Goal: Task Accomplishment & Management: Complete application form

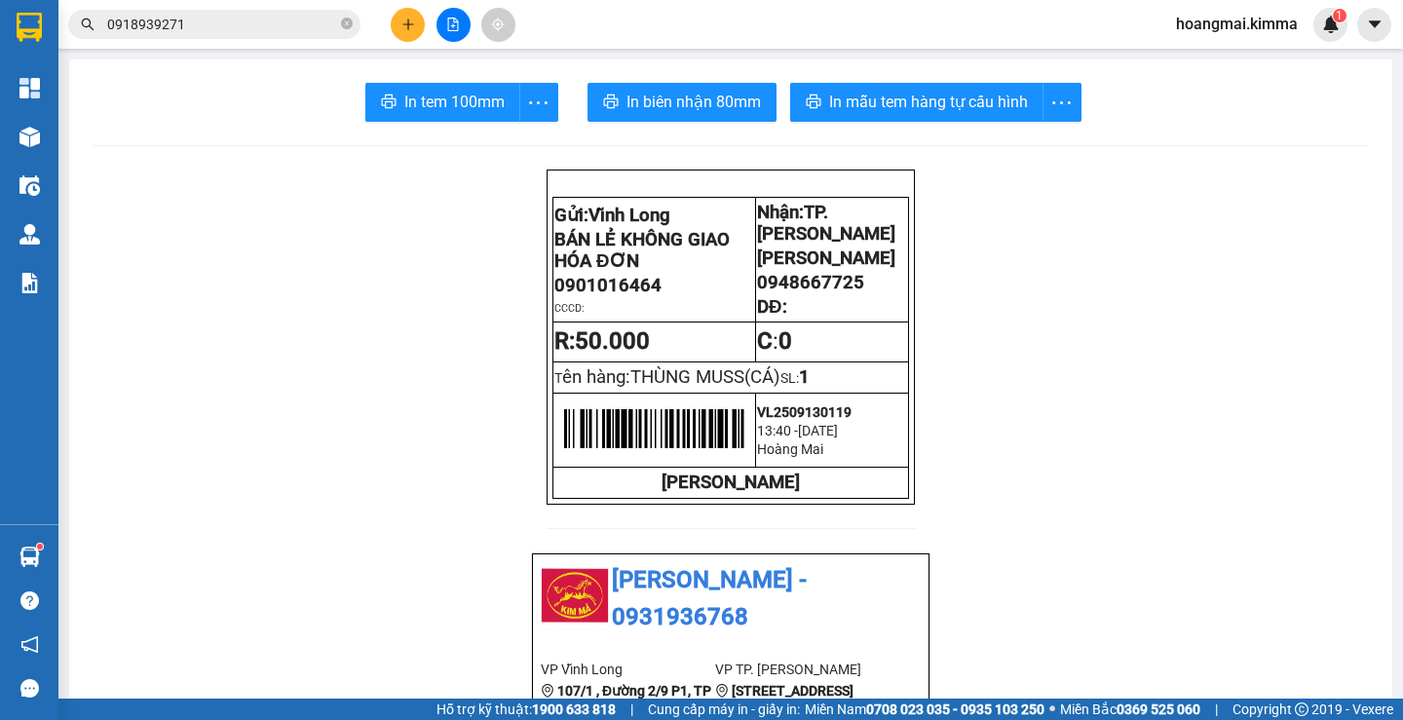
click at [215, 19] on input "0918939271" at bounding box center [222, 24] width 230 height 21
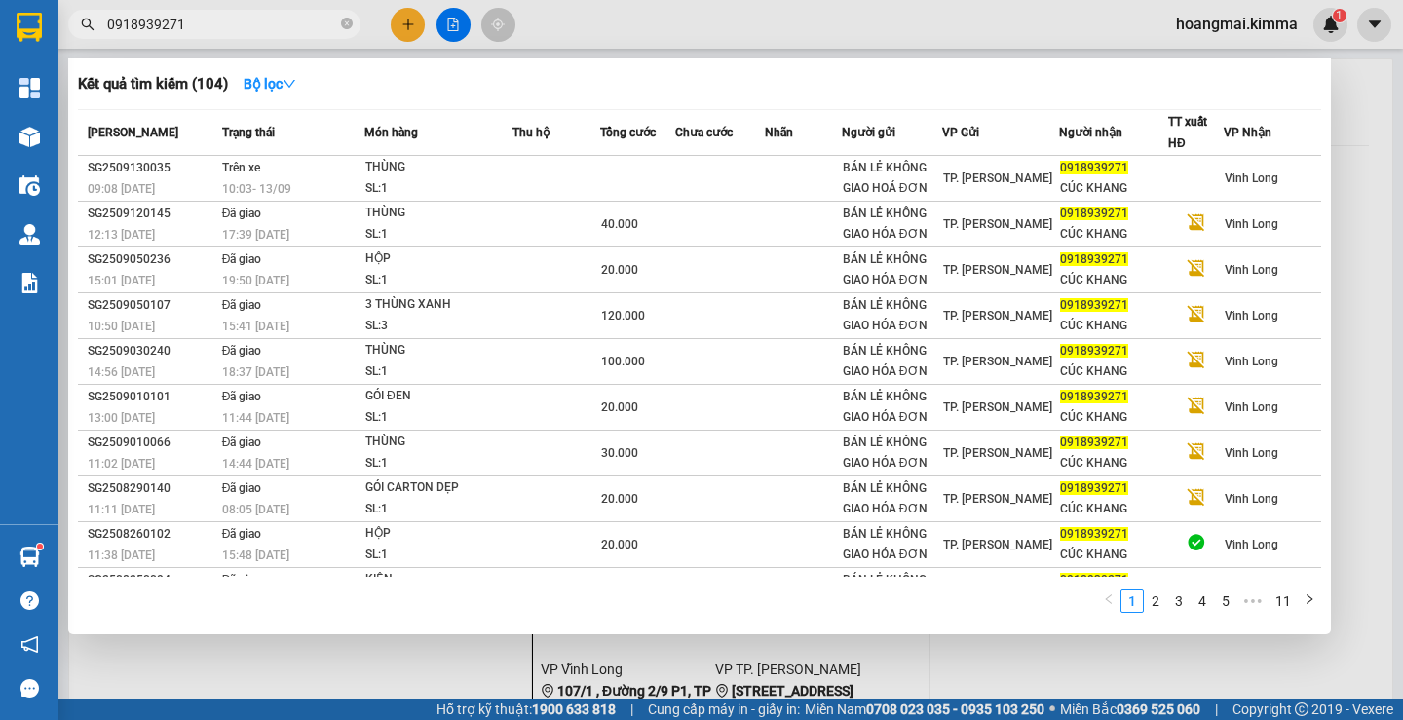
click at [215, 19] on input "0918939271" at bounding box center [222, 24] width 230 height 21
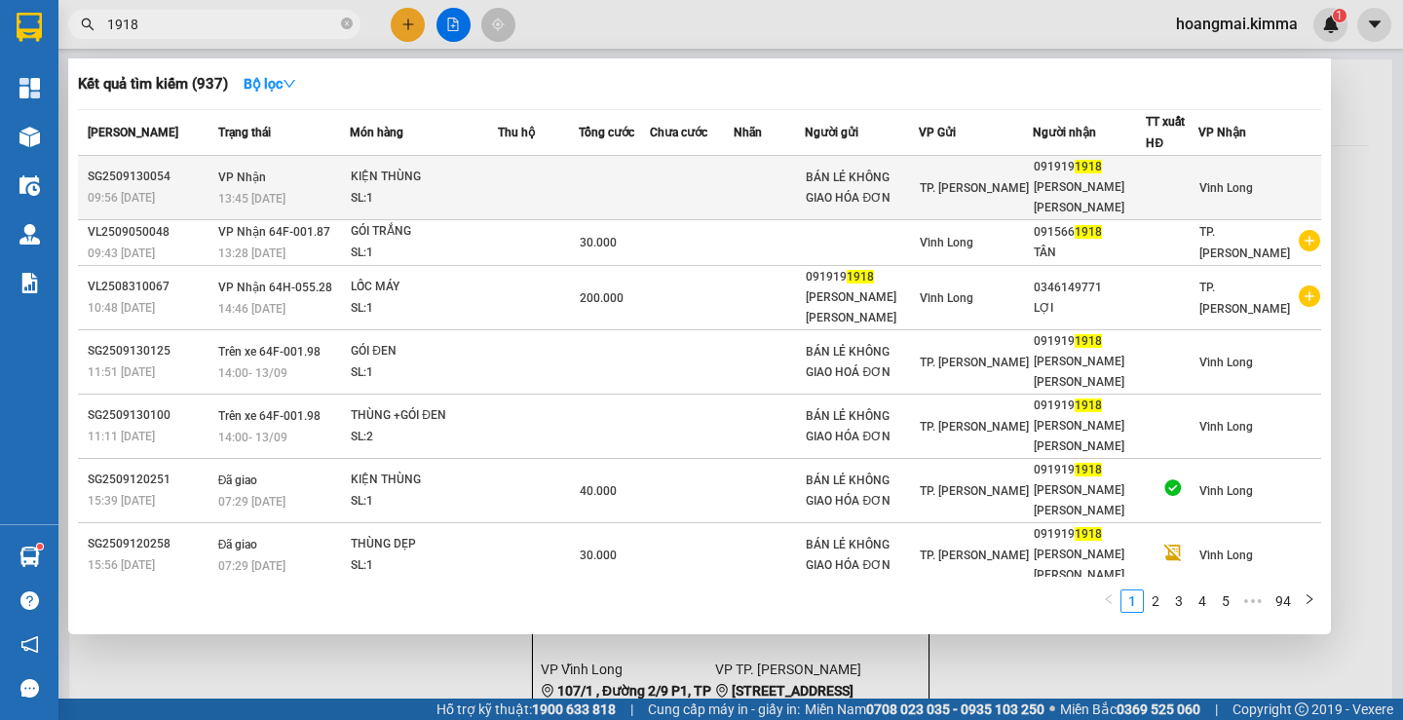
type input "1918"
click at [733, 181] on td at bounding box center [692, 188] width 84 height 64
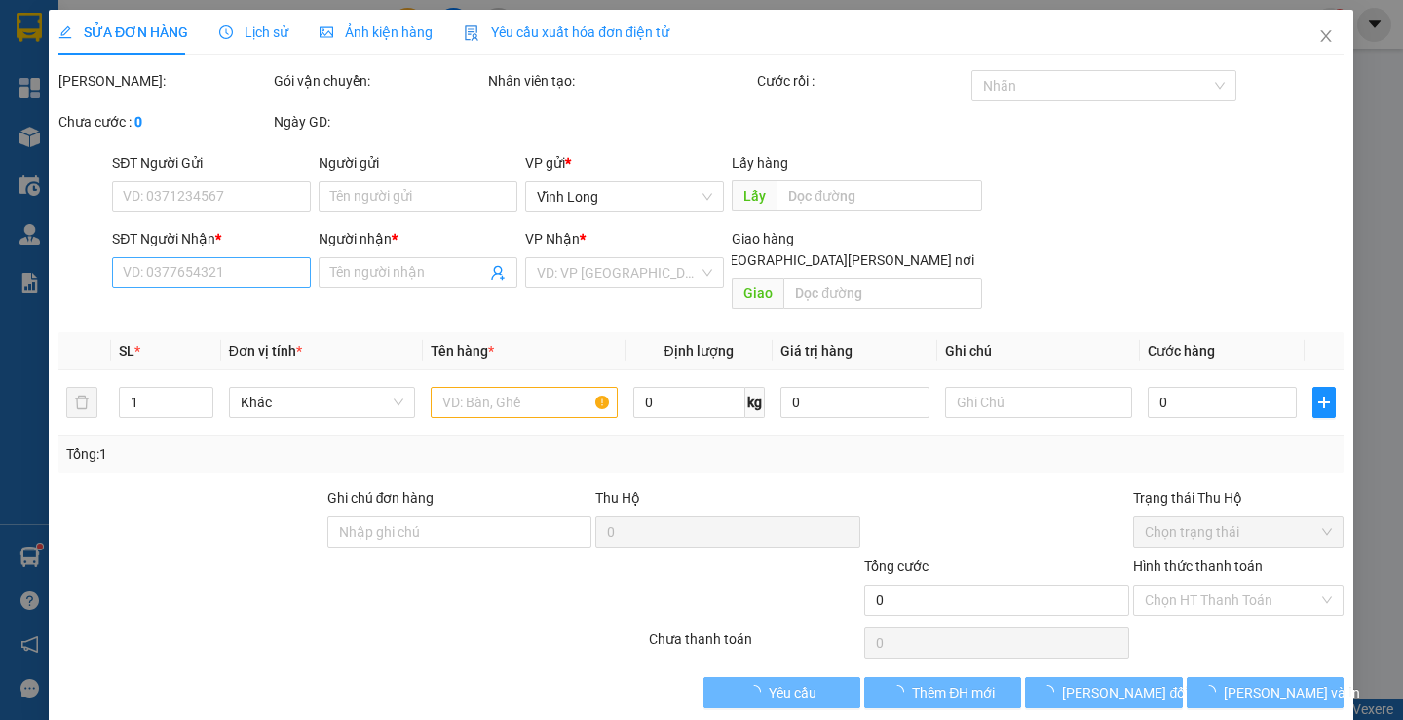
type input "BÁN LẺ KHÔNG GIAO HÓA ĐƠN"
type input "0919191918"
type input "[PERSON_NAME] [PERSON_NAME]"
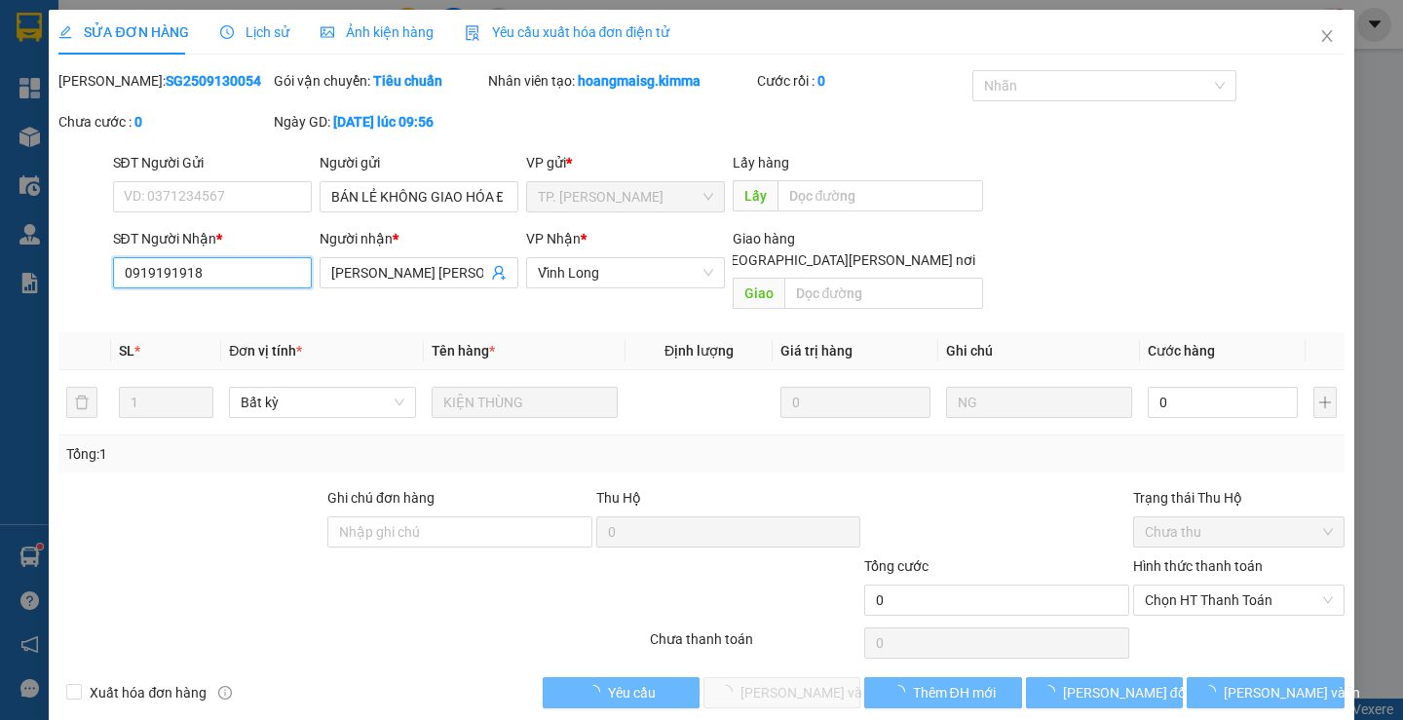
click at [244, 275] on input "0919191918" at bounding box center [212, 272] width 199 height 31
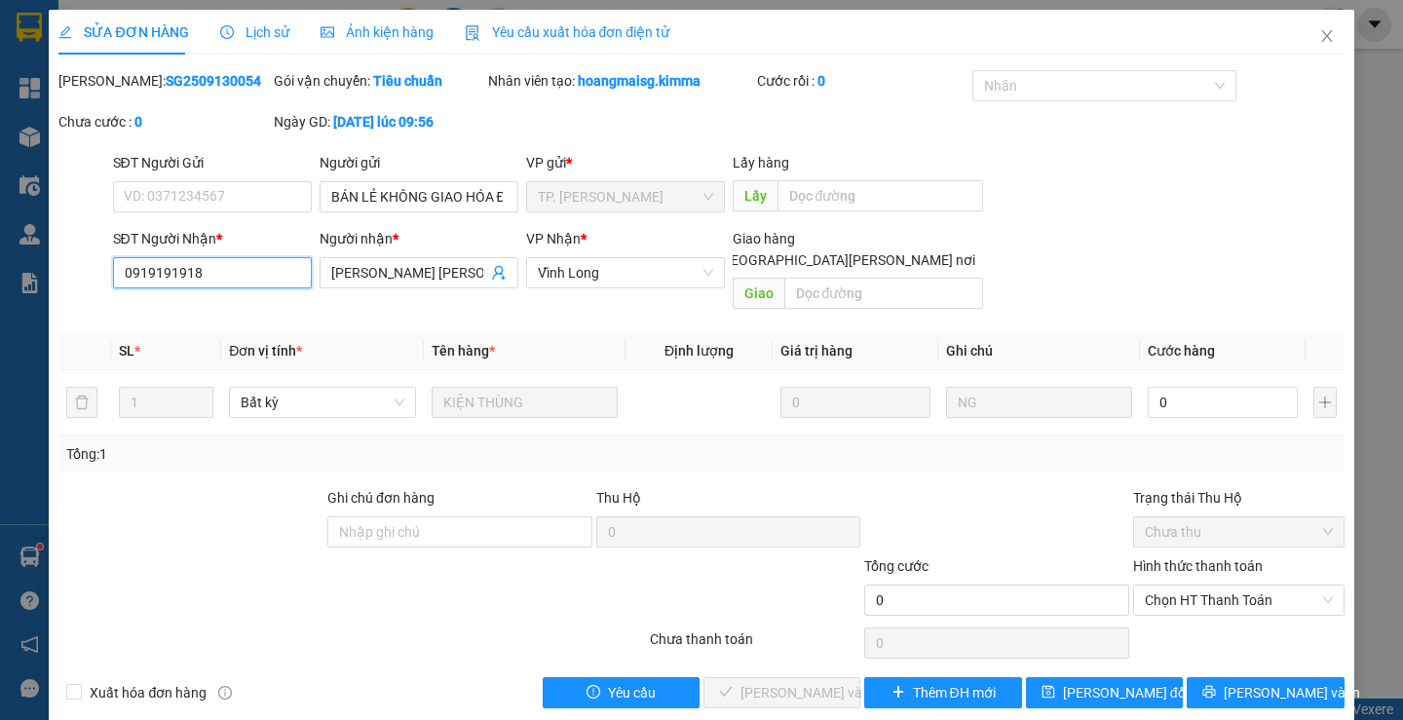
click at [244, 275] on input "0919191918" at bounding box center [212, 272] width 199 height 31
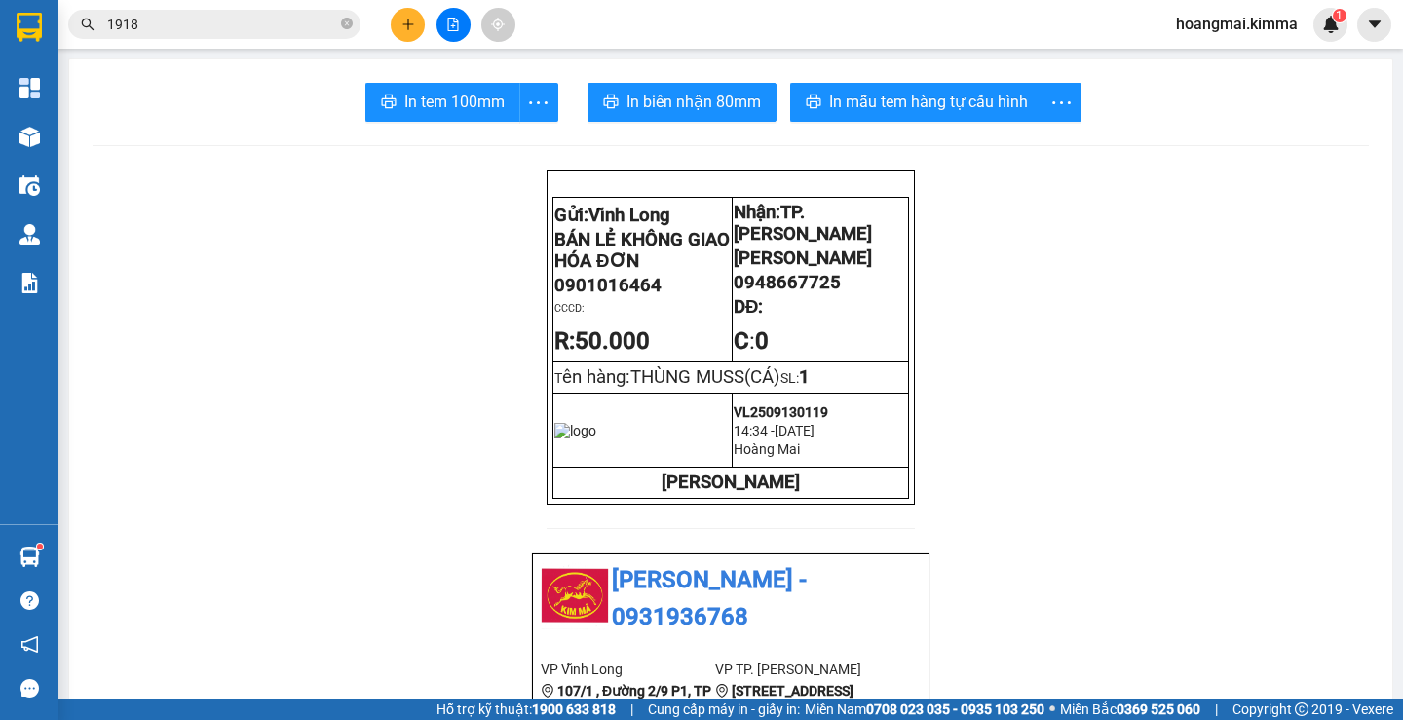
click at [259, 20] on input "1918" at bounding box center [222, 24] width 230 height 21
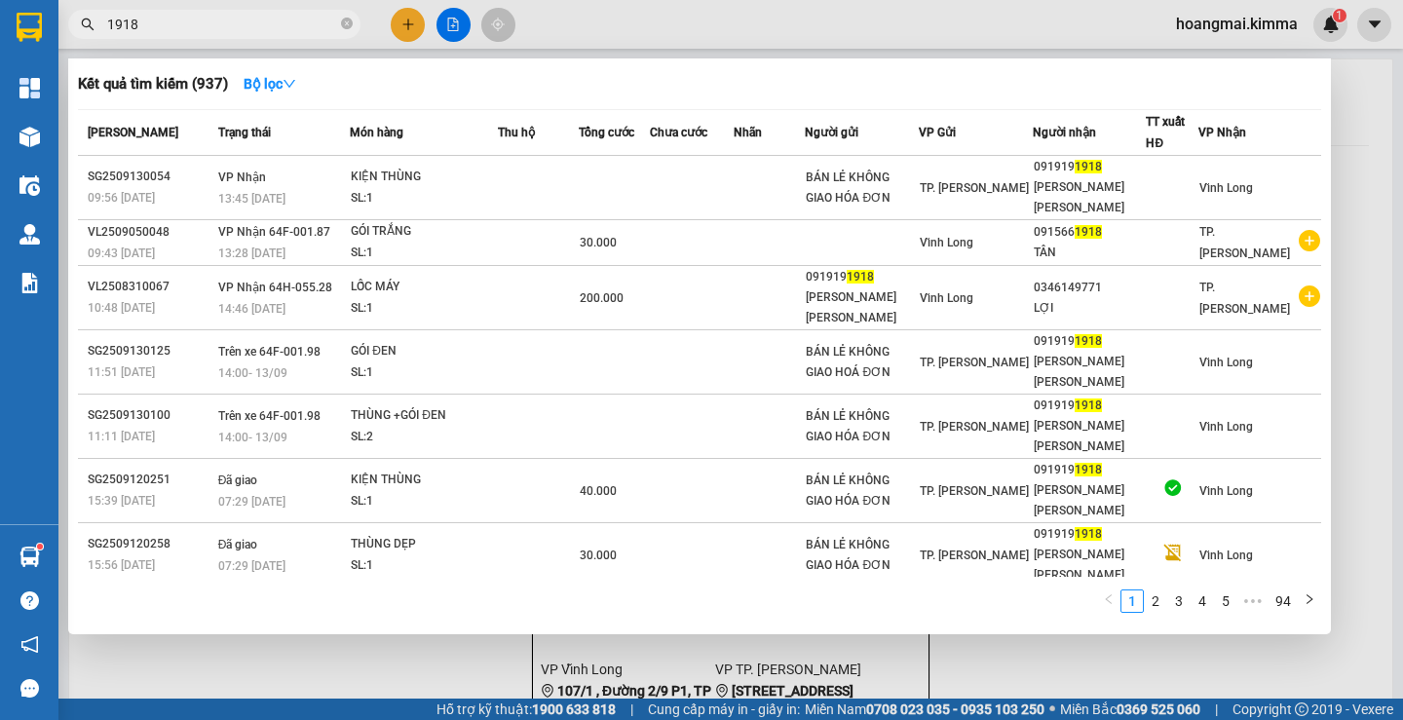
click at [259, 20] on input "1918" at bounding box center [222, 24] width 230 height 21
paste input "091919"
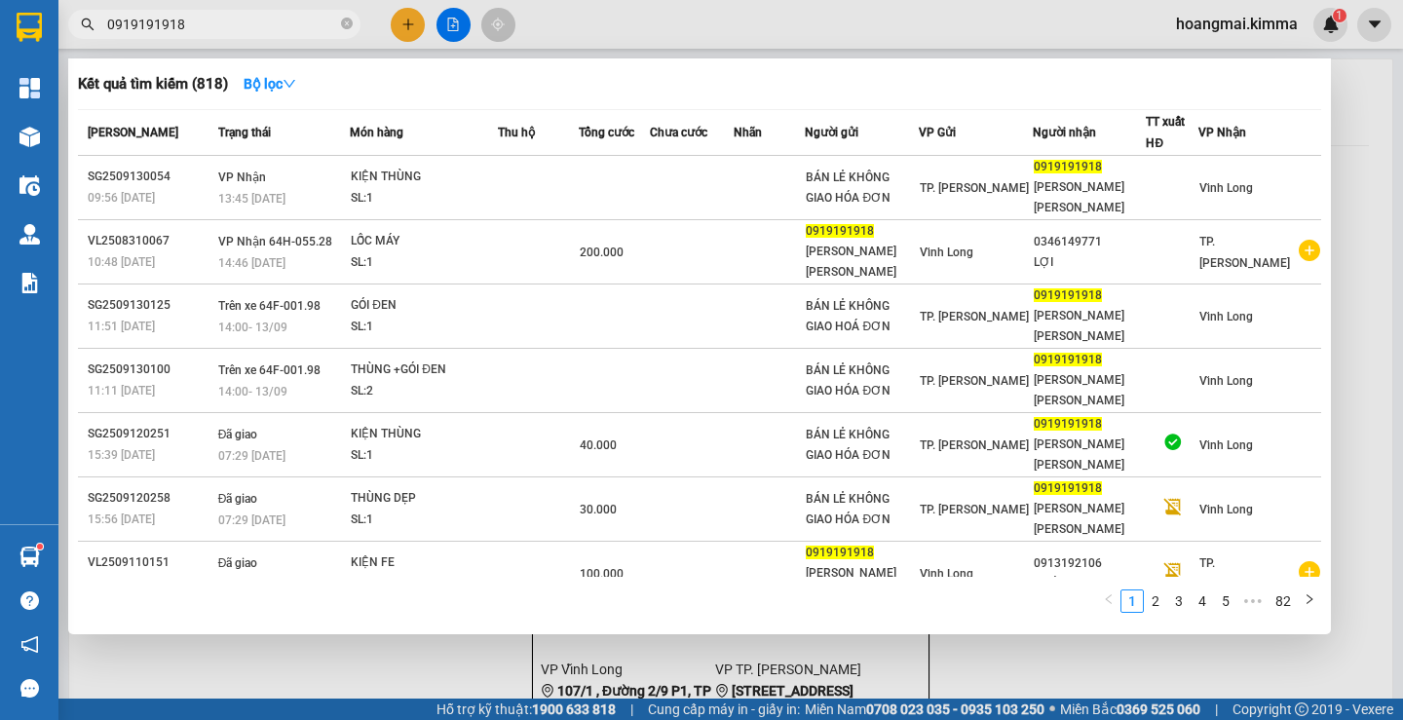
type input "0919191918"
click at [214, 15] on input "0919191918" at bounding box center [222, 24] width 230 height 21
click at [415, 20] on div at bounding box center [701, 360] width 1403 height 720
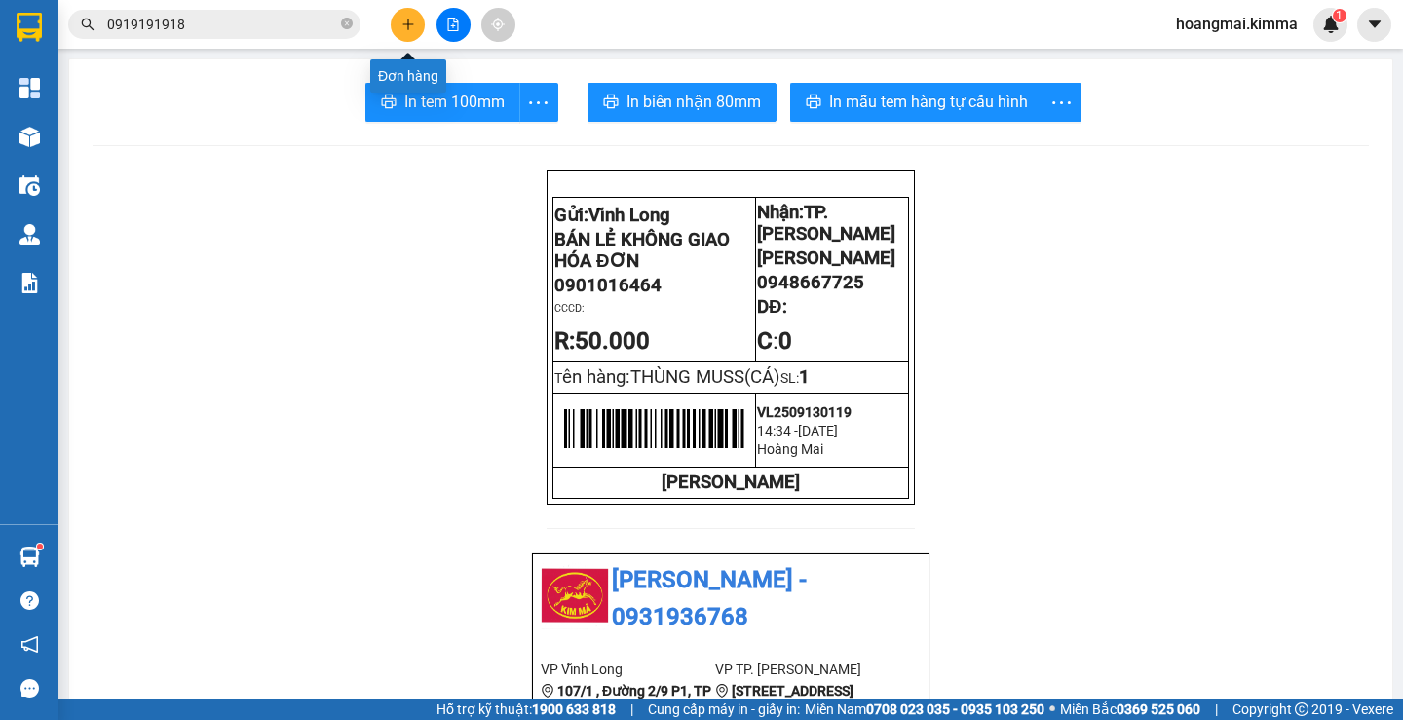
click at [411, 28] on icon "plus" at bounding box center [408, 25] width 14 height 14
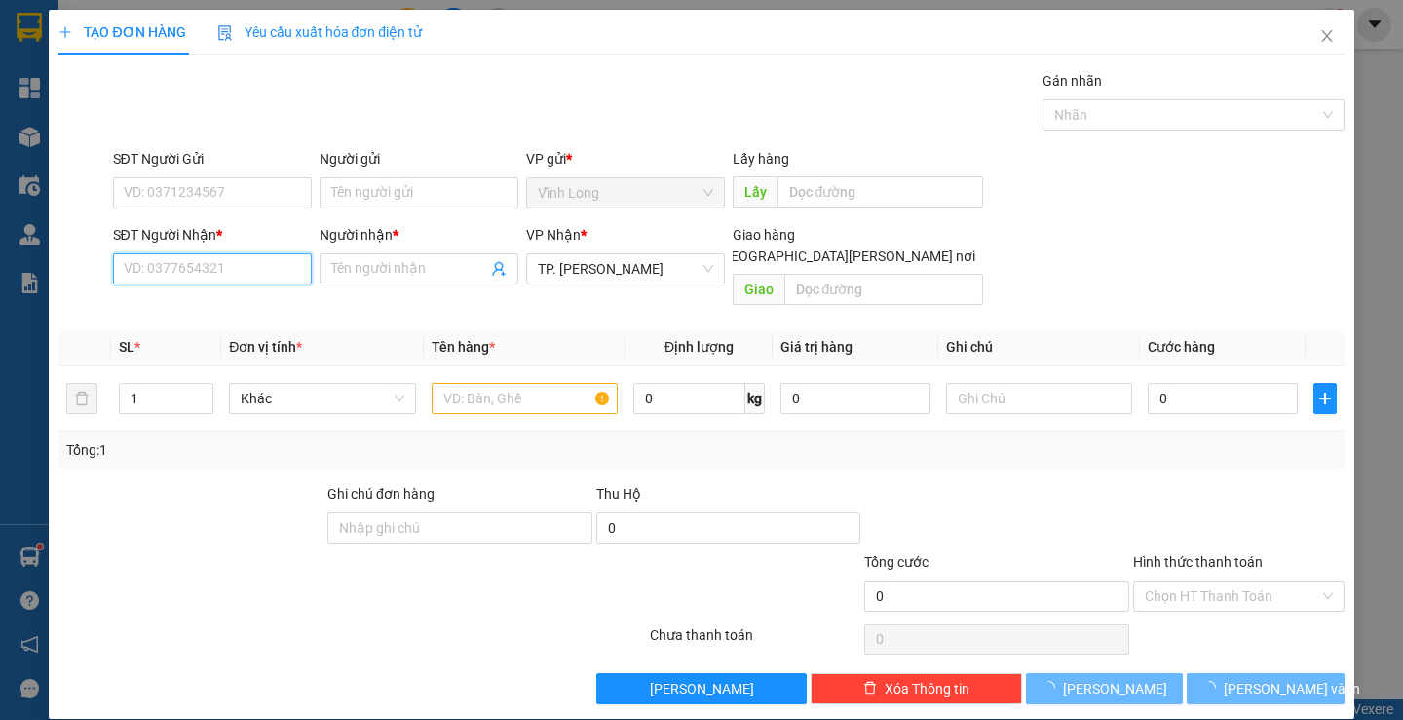
click at [202, 264] on input "SĐT Người Nhận *" at bounding box center [212, 268] width 199 height 31
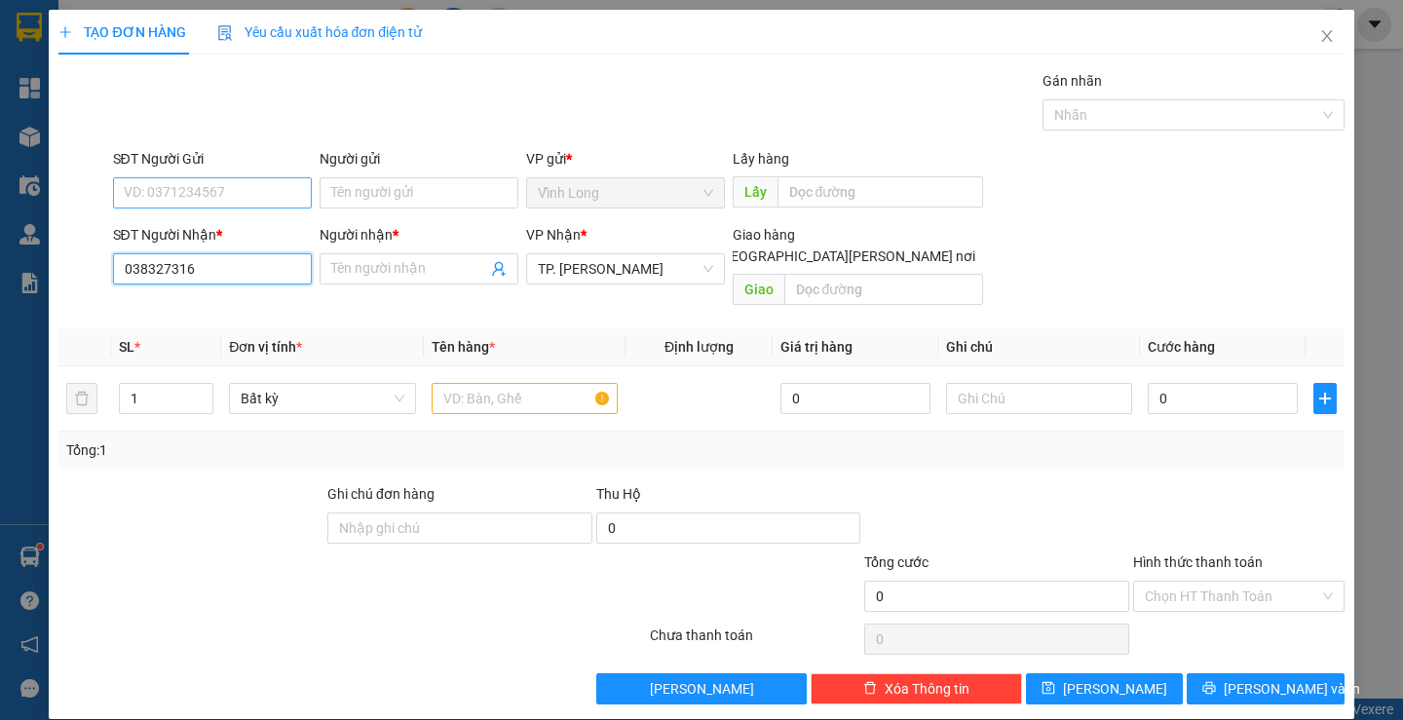
type input "0383273168"
click at [206, 298] on div "0383273168 - LIỄU" at bounding box center [209, 307] width 173 height 21
type input "LIỄU"
type input "0383273168"
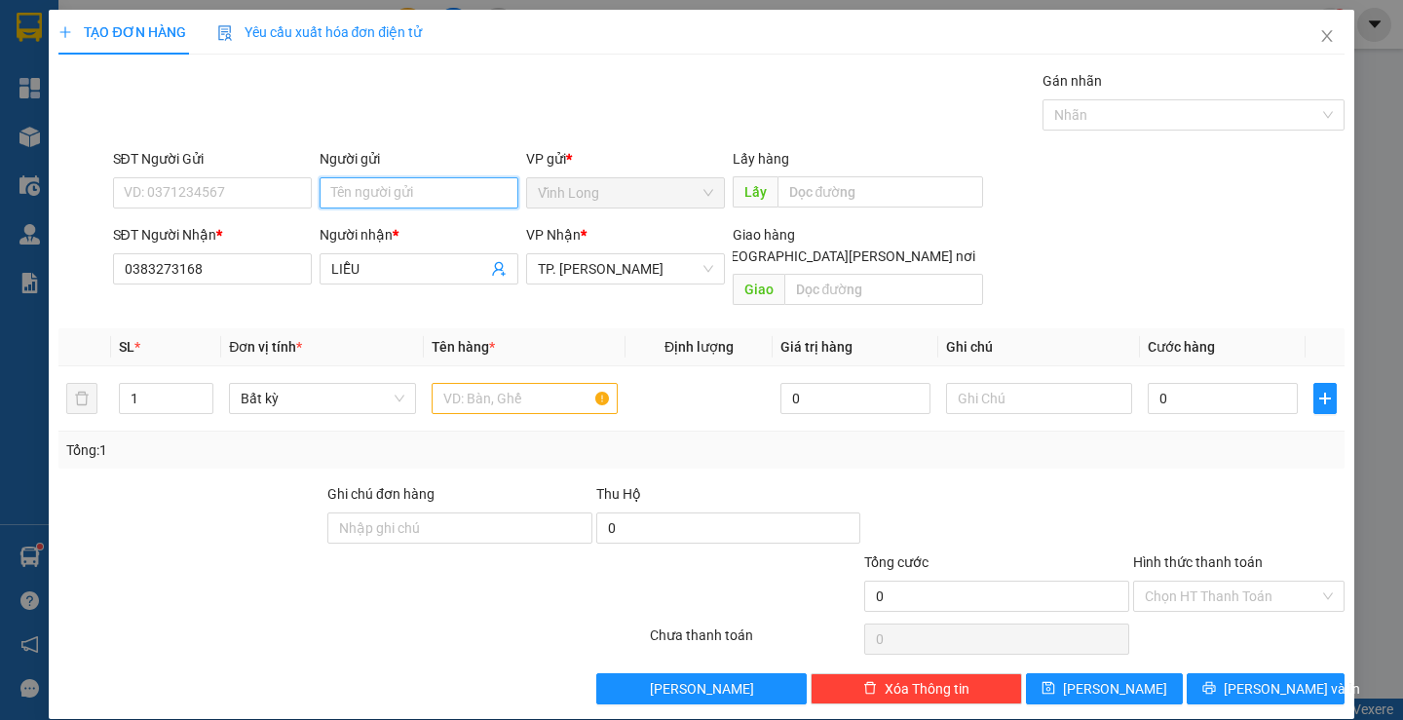
click at [392, 197] on input "Người gửi" at bounding box center [418, 192] width 199 height 31
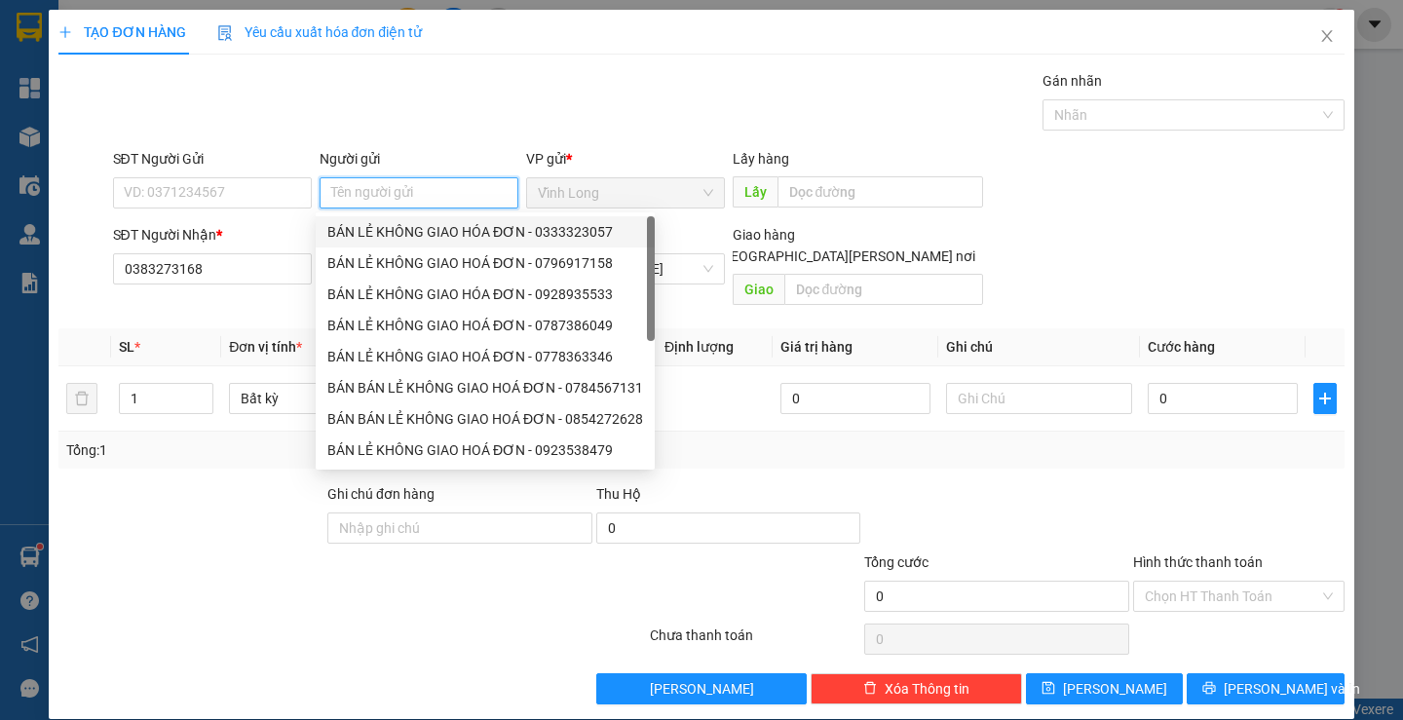
click at [409, 227] on div "BÁN LẺ KHÔNG GIAO HÓA ĐƠN - 0333323057" at bounding box center [485, 231] width 316 height 21
type input "0333323057"
type input "BÁN LẺ KHÔNG GIAO HÓA ĐƠN"
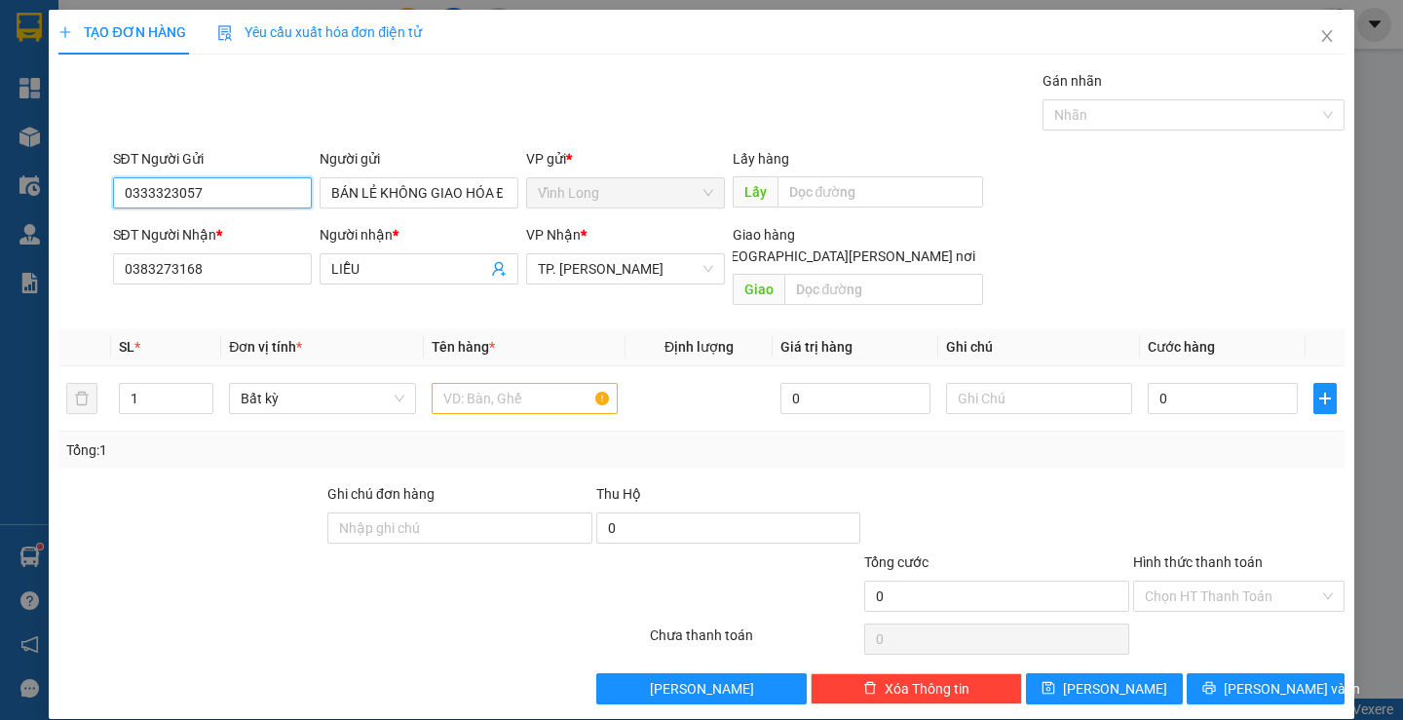
click at [268, 185] on input "0333323057" at bounding box center [212, 192] width 199 height 31
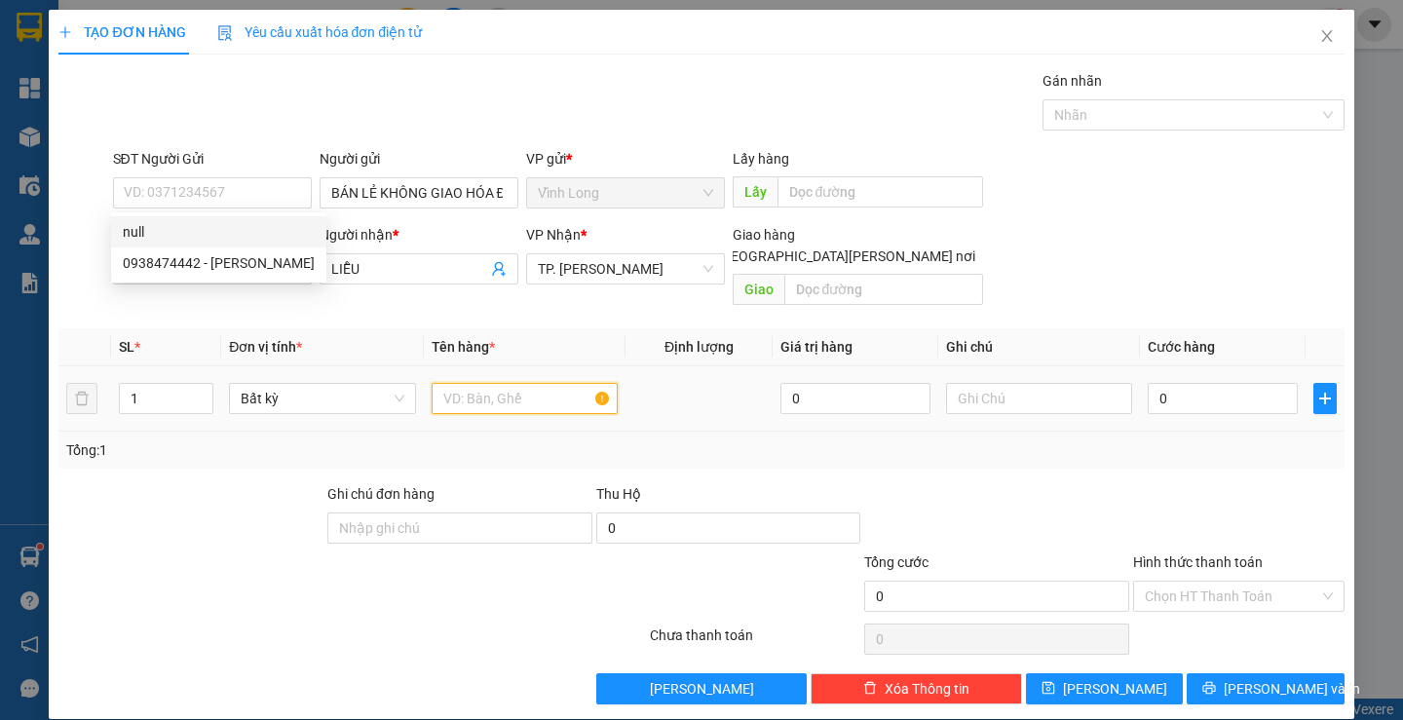
click at [506, 383] on input "text" at bounding box center [524, 398] width 186 height 31
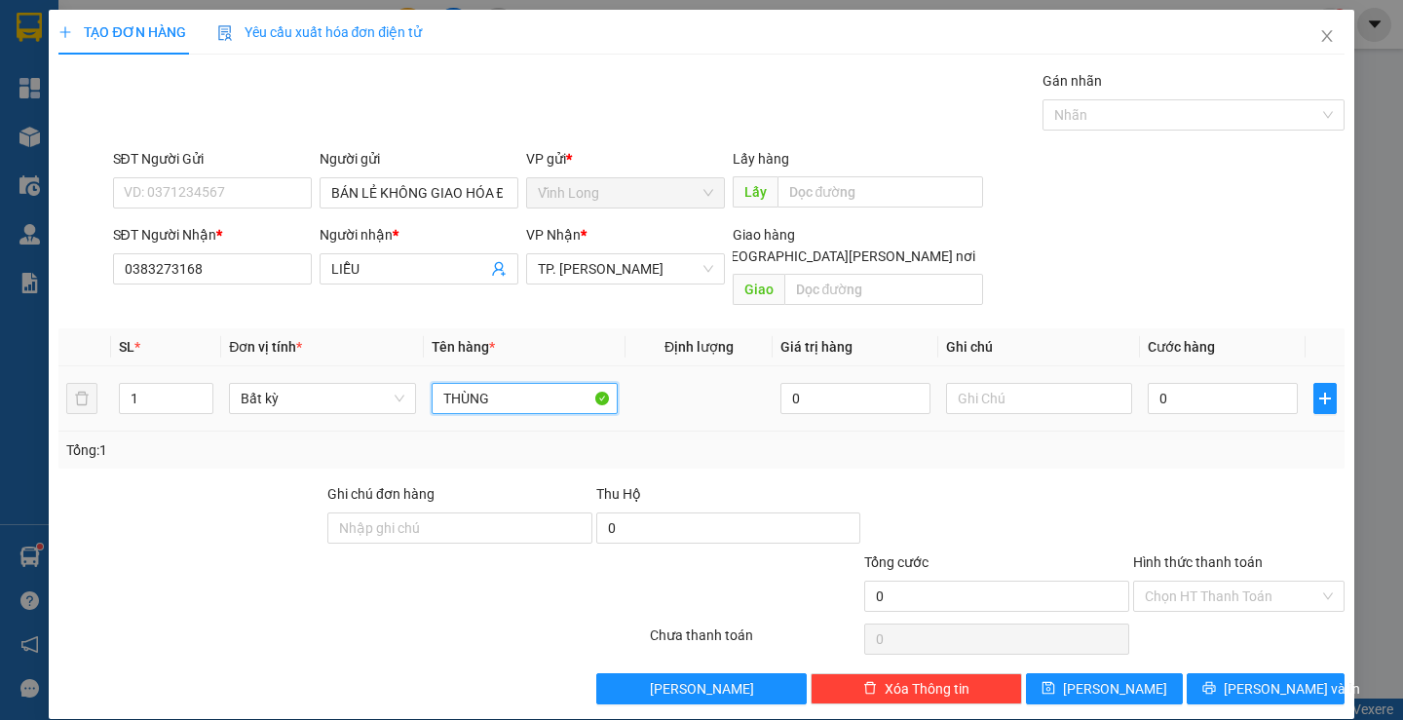
type input "THÙNG"
type input "THƯ"
type input "3"
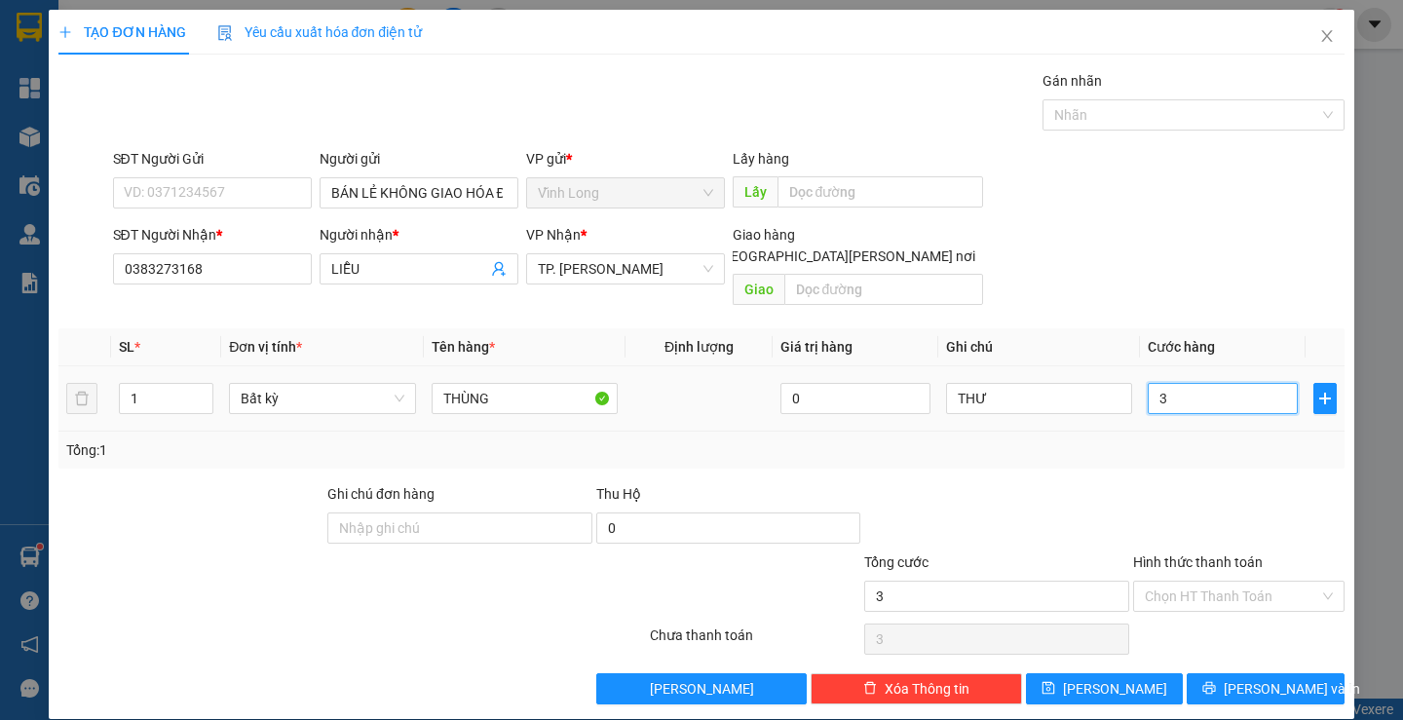
type input "30"
type input "30.000"
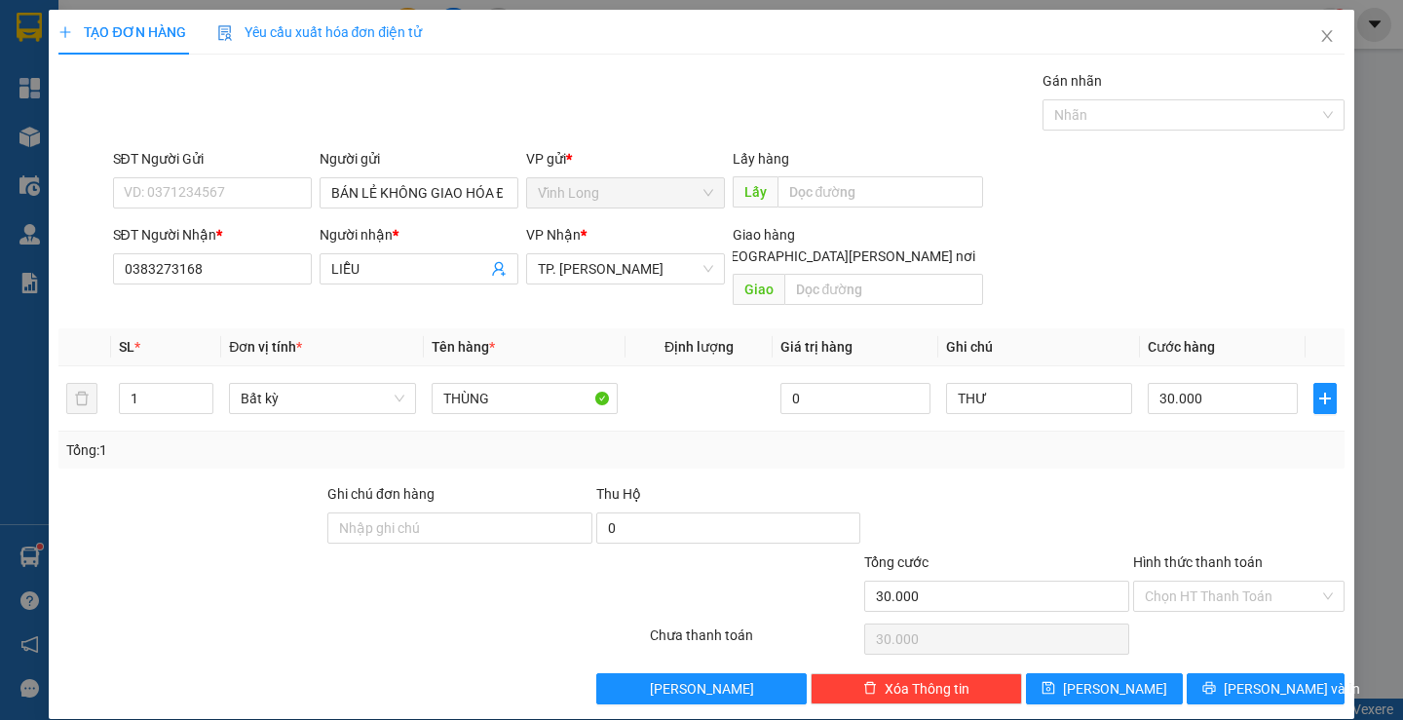
click at [1154, 483] on div at bounding box center [1238, 517] width 215 height 68
click at [1189, 582] on input "Hình thức thanh toán" at bounding box center [1231, 596] width 174 height 29
click at [1202, 618] on div "Tại văn phòng" at bounding box center [1226, 613] width 185 height 21
type input "0"
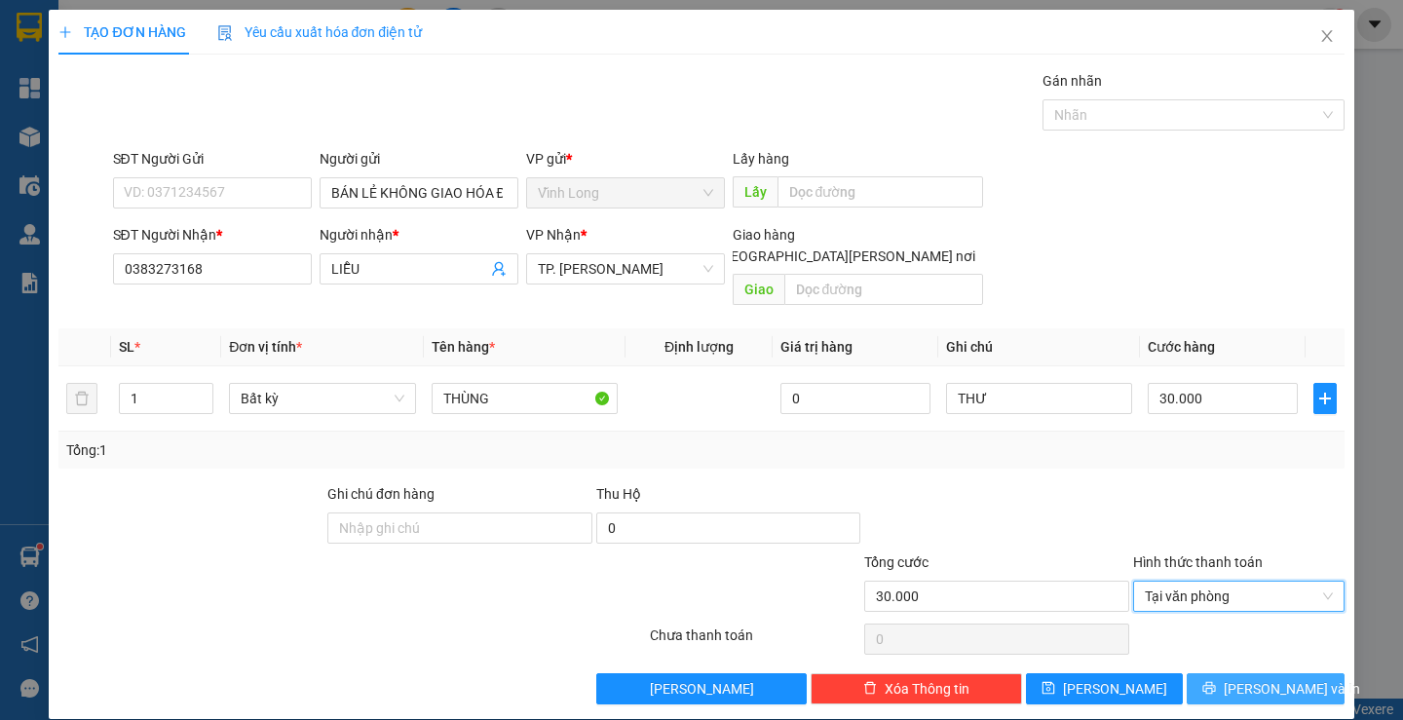
click at [1241, 678] on span "[PERSON_NAME] và In" at bounding box center [1291, 688] width 136 height 21
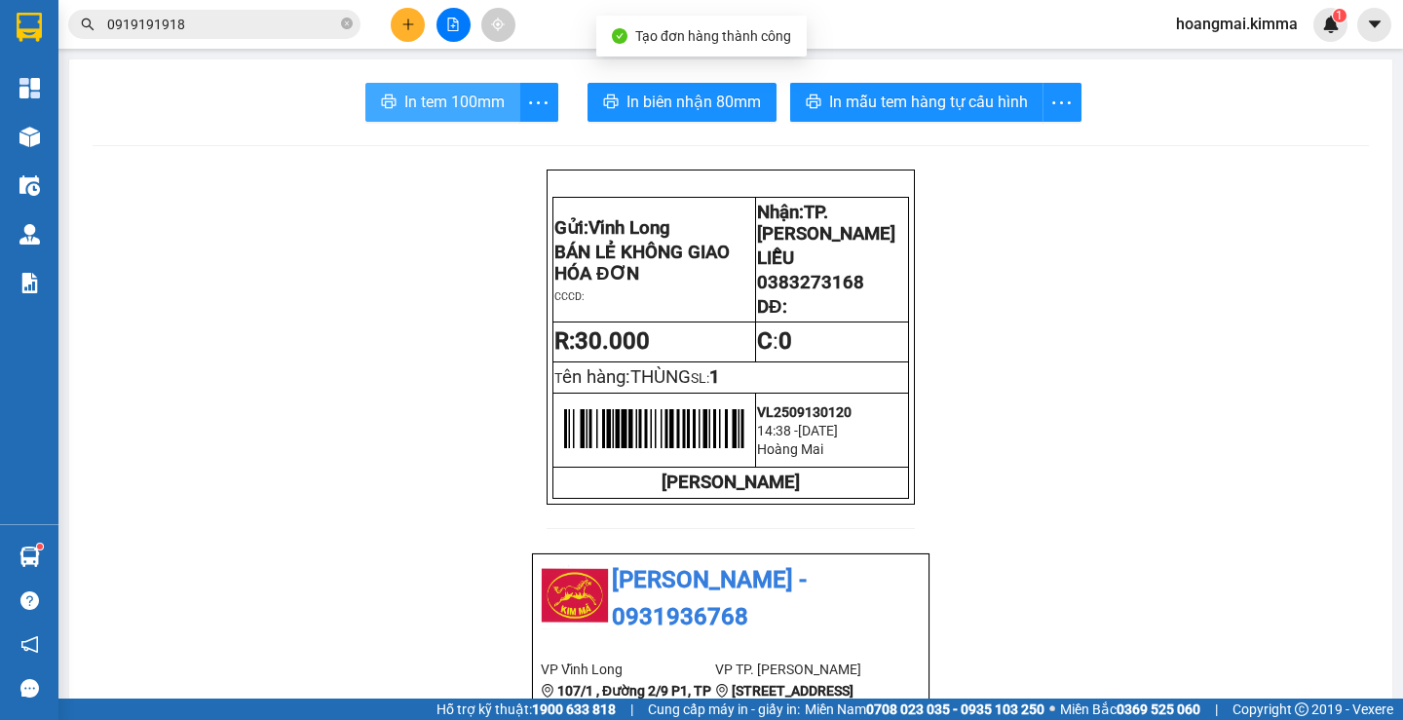
click at [463, 110] on span "In tem 100mm" at bounding box center [454, 102] width 100 height 24
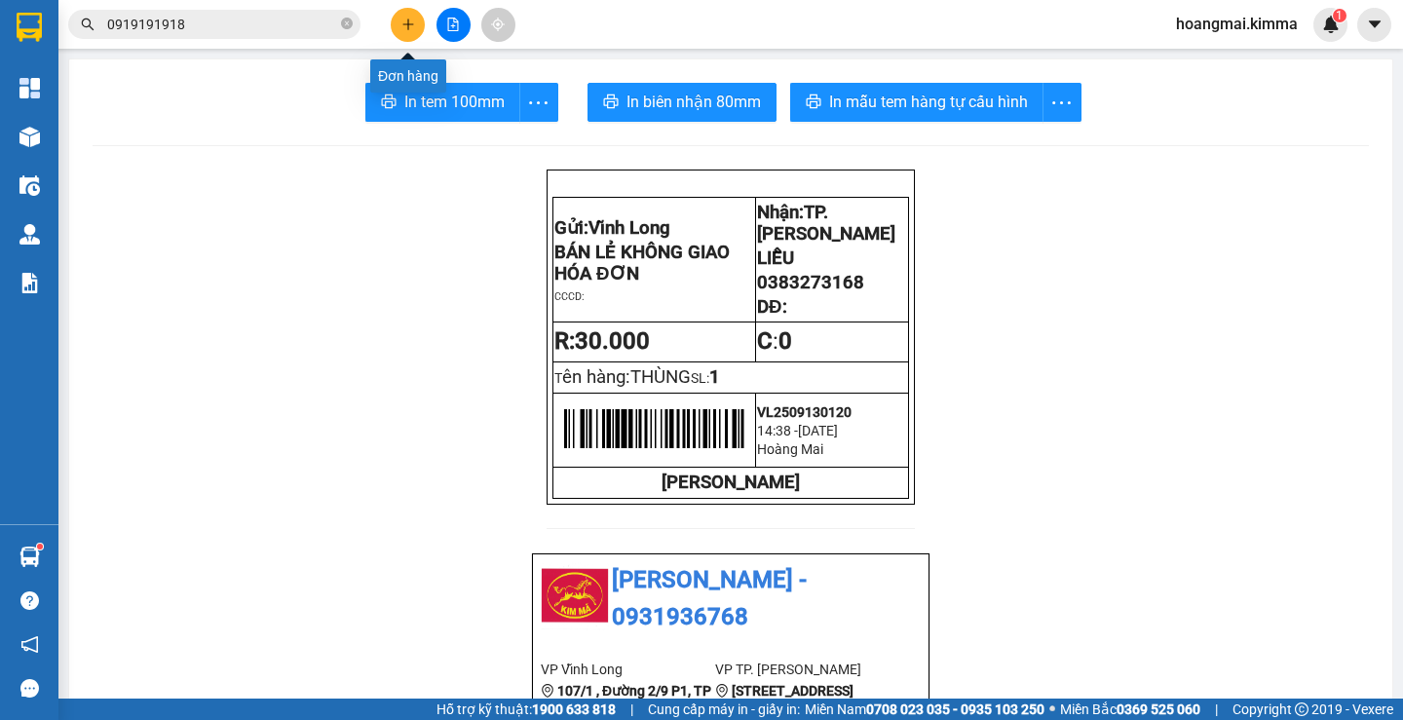
click at [403, 29] on icon "plus" at bounding box center [408, 25] width 14 height 14
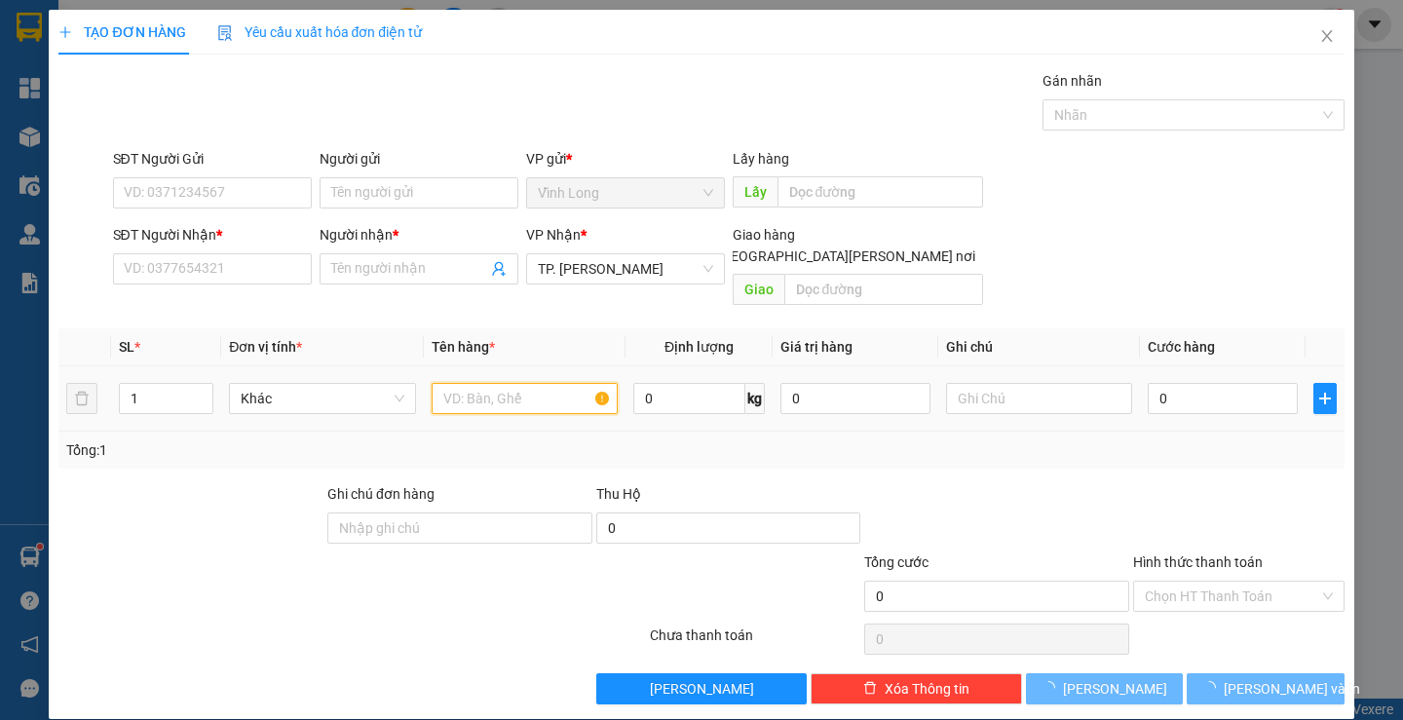
click at [541, 383] on input "text" at bounding box center [524, 398] width 186 height 31
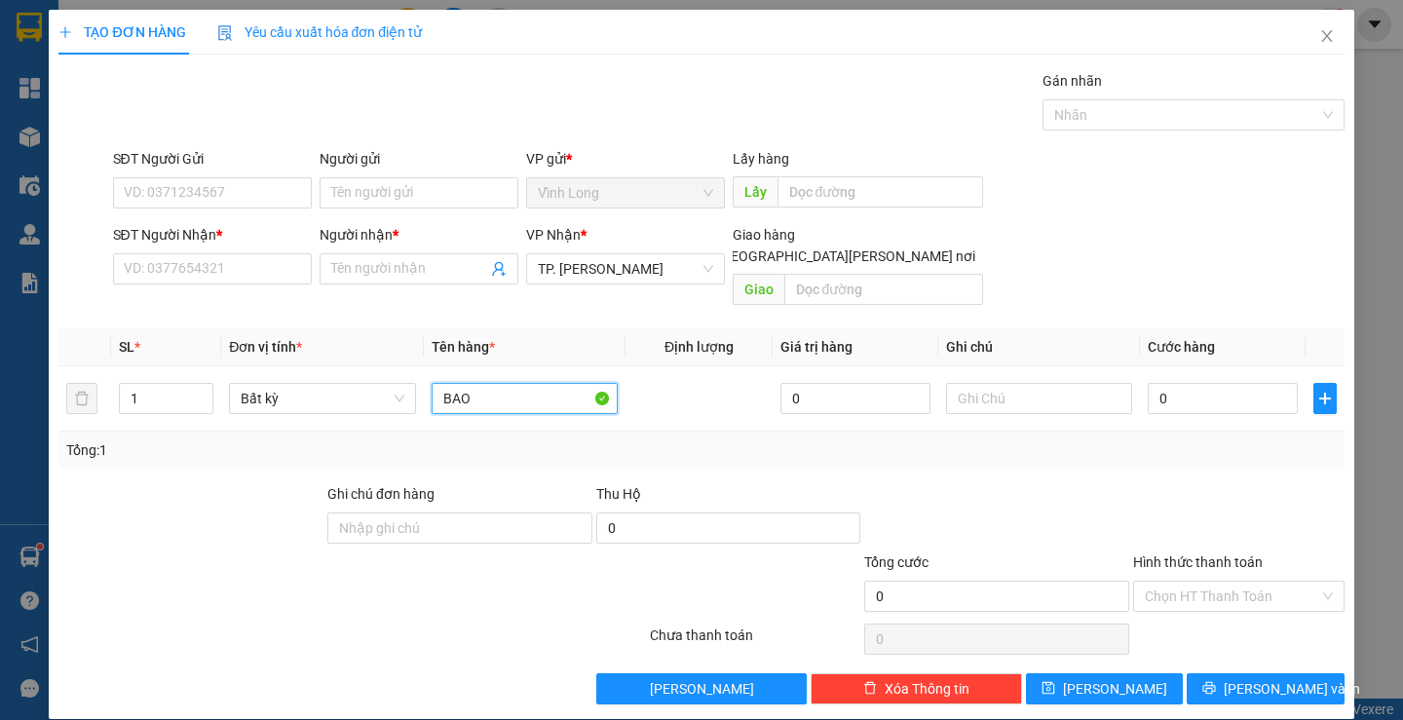
type input "BAO"
type input "THƯ"
type input "04"
type input "4"
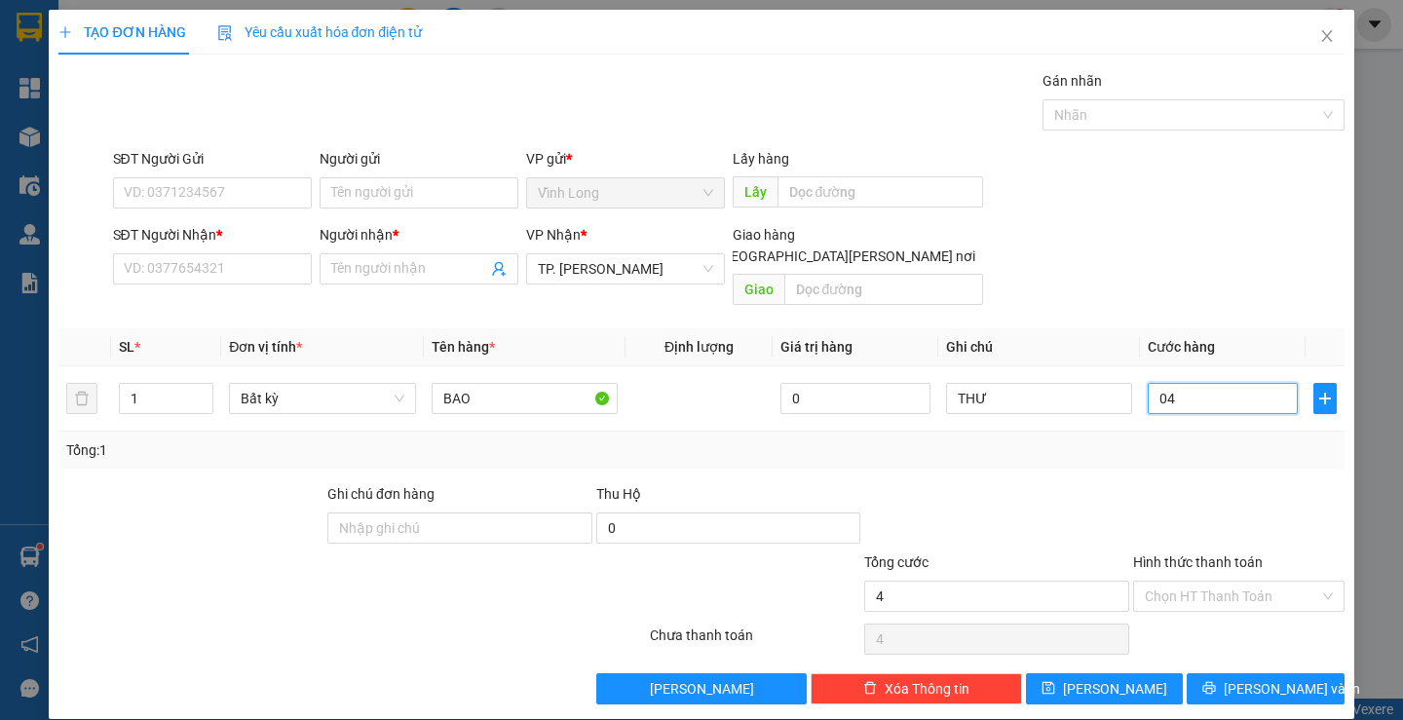
type input "040"
type input "40"
type input "40.000"
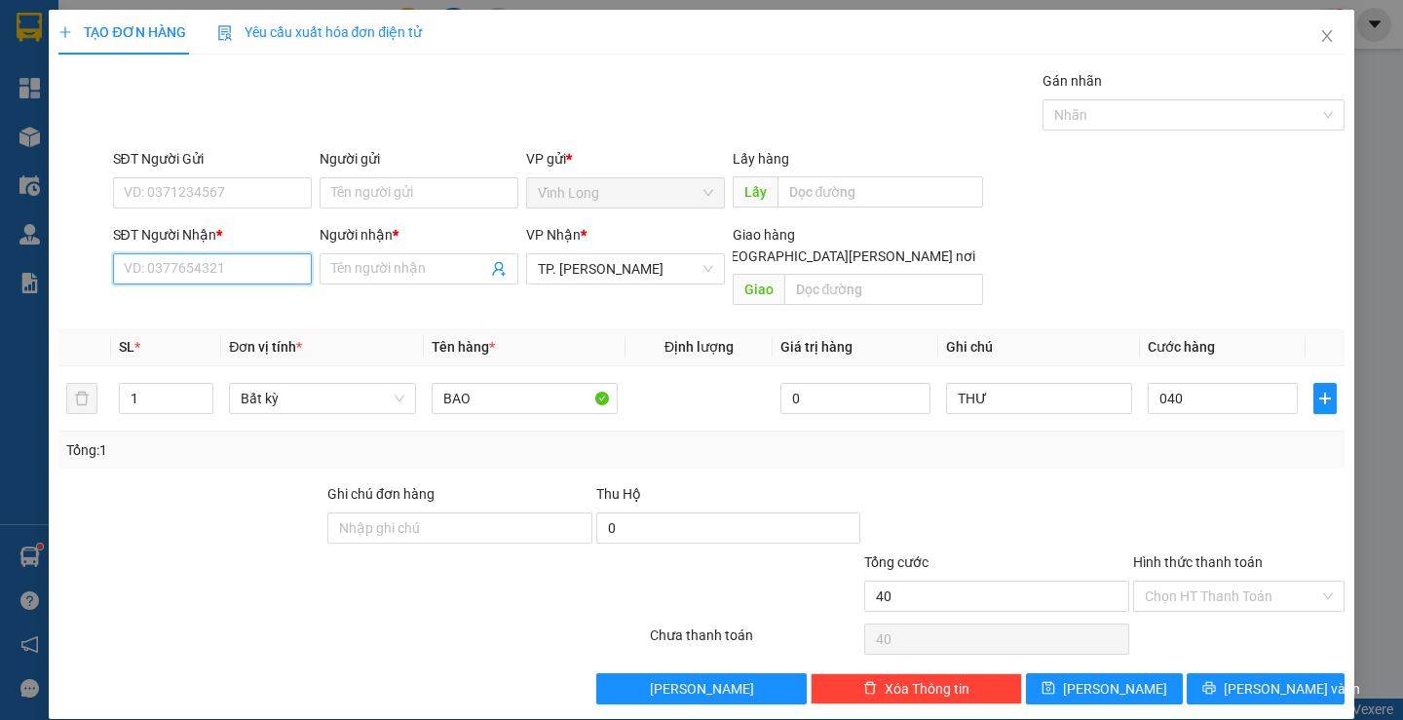
type input "40.000"
click at [185, 266] on input "SĐT Người Nhận *" at bounding box center [212, 268] width 199 height 31
click at [408, 183] on input "Người gửi" at bounding box center [418, 192] width 199 height 31
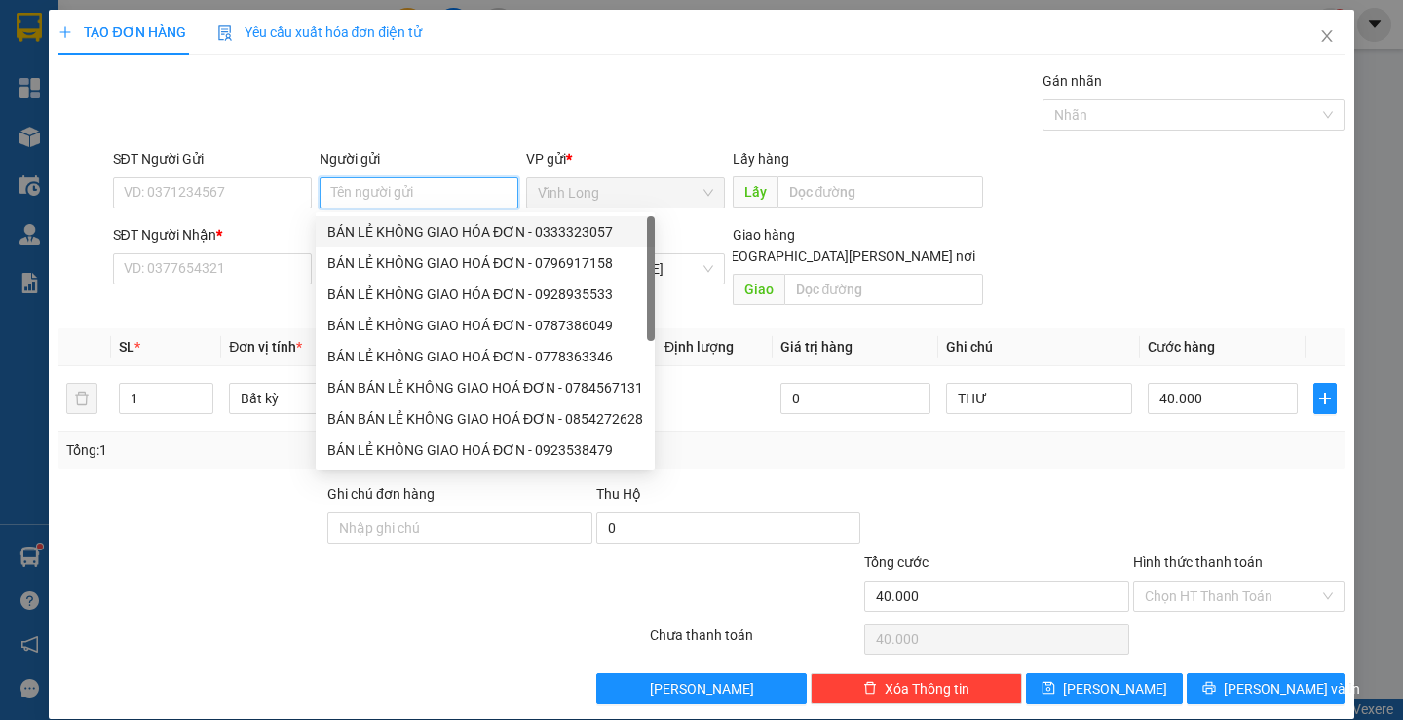
click at [424, 228] on div "BÁN LẺ KHÔNG GIAO HÓA ĐƠN - 0333323057" at bounding box center [485, 231] width 316 height 21
type input "0333323057"
type input "BÁN LẺ KHÔNG GIAO HÓA ĐƠN"
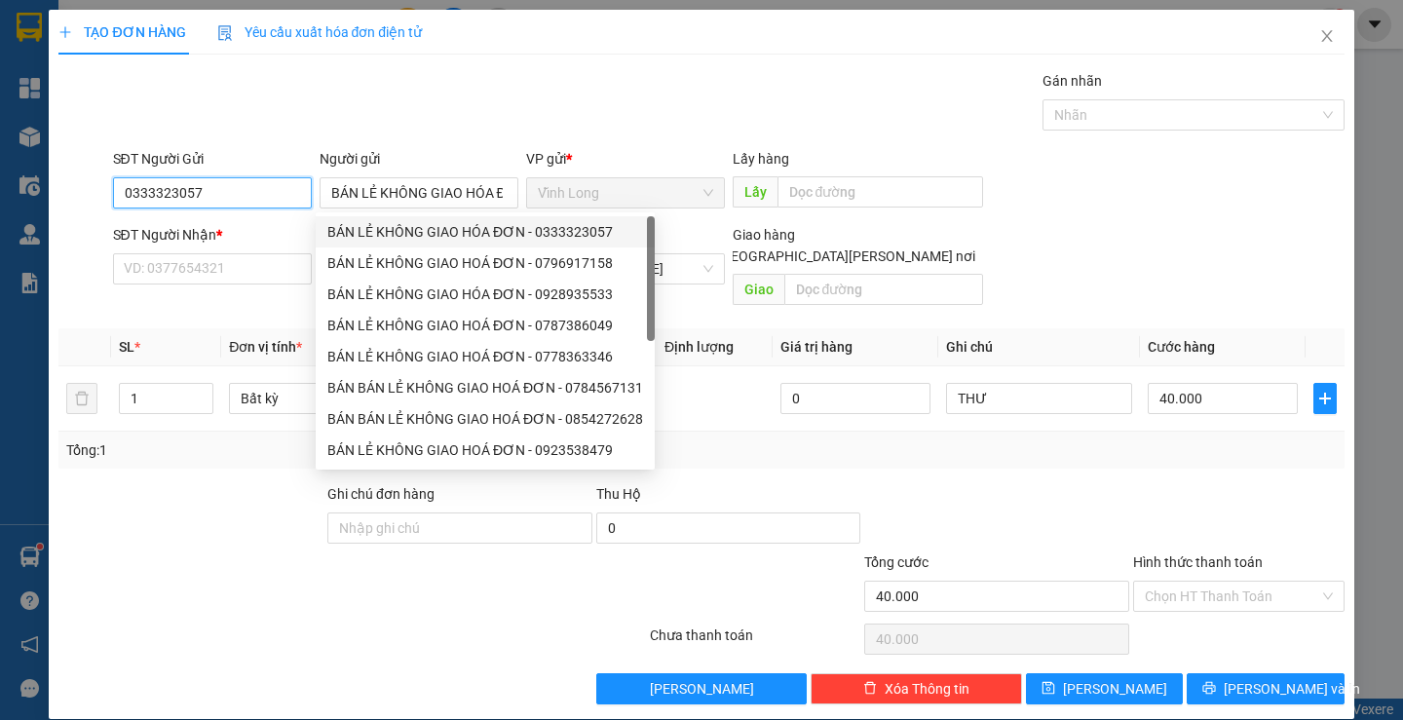
click at [225, 195] on input "0333323057" at bounding box center [212, 192] width 199 height 31
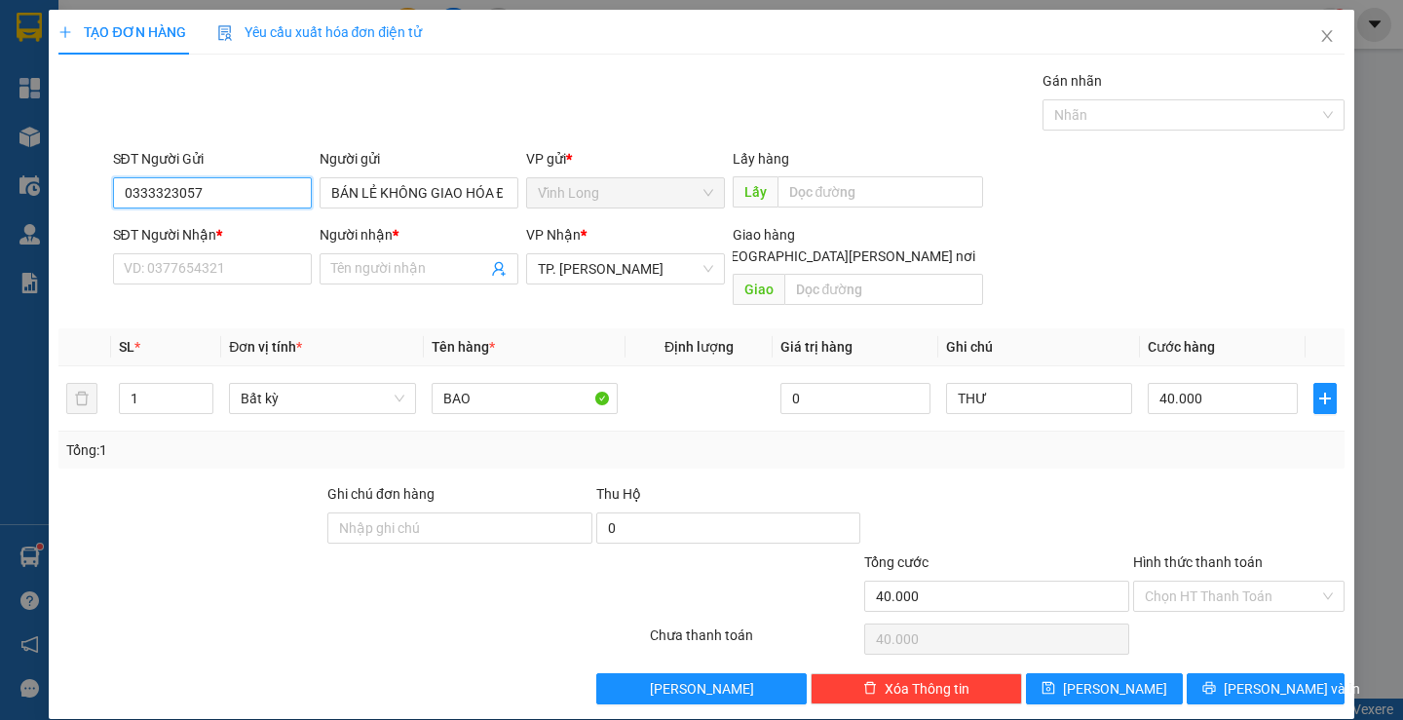
click at [225, 195] on input "0333323057" at bounding box center [212, 192] width 199 height 31
click at [194, 276] on input "SĐT Người Nhận *" at bounding box center [212, 268] width 199 height 31
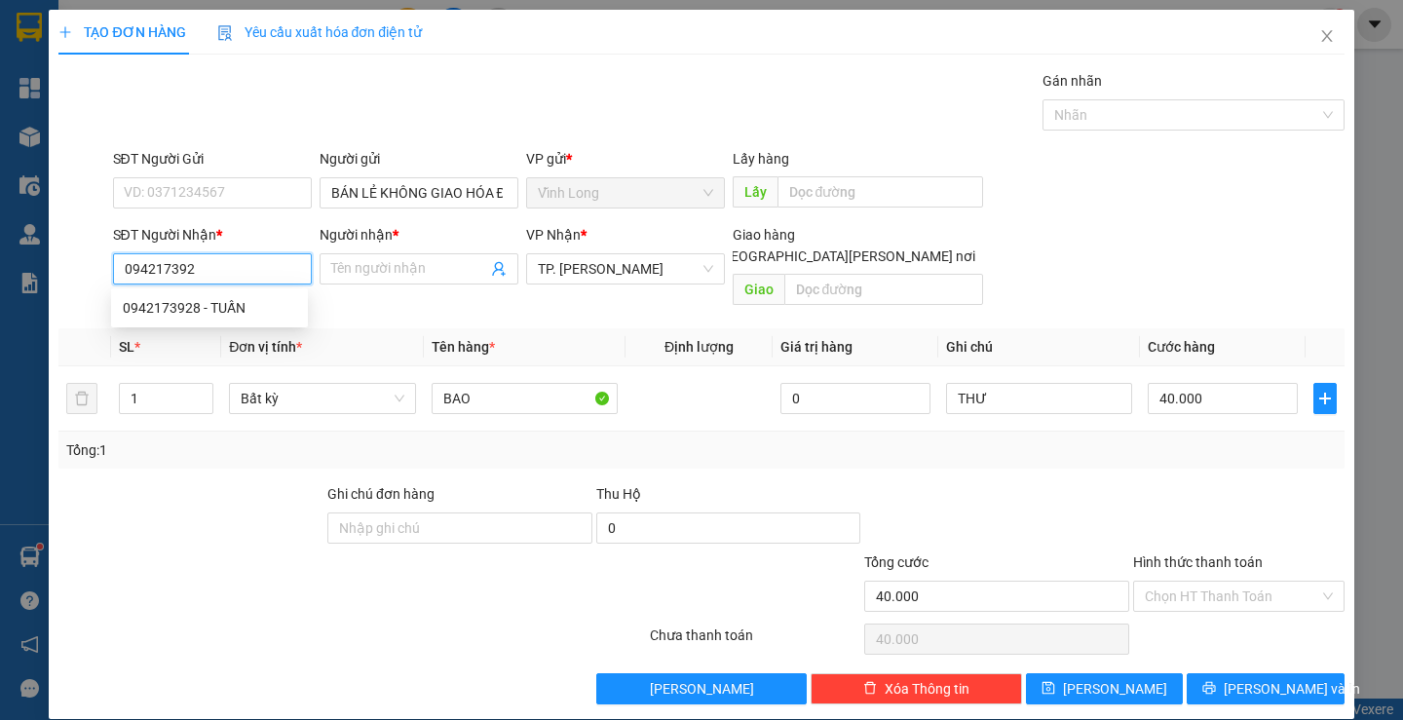
type input "0942173928"
click at [206, 313] on div "0942173928 - TUẤN" at bounding box center [209, 307] width 173 height 21
type input "TUẤN"
type input "0942173928"
click at [1265, 483] on div at bounding box center [1238, 517] width 215 height 68
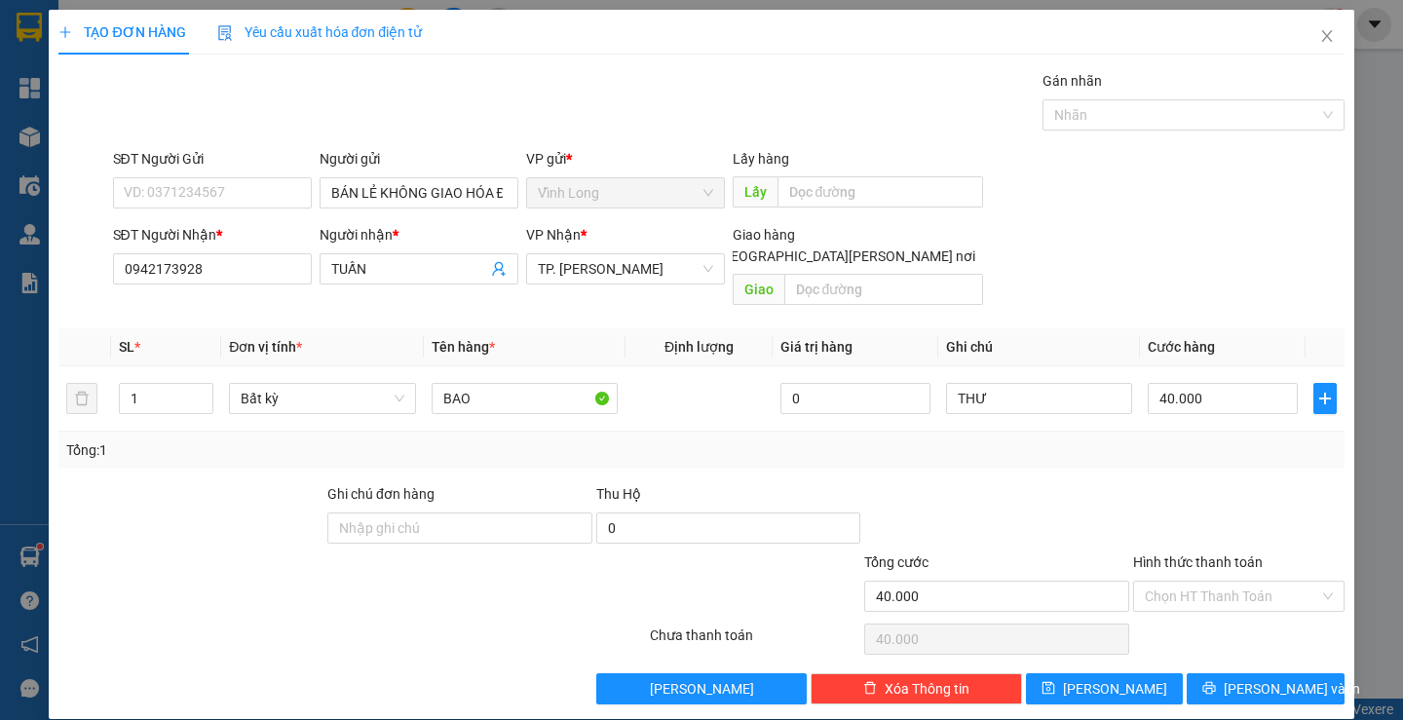
click at [1221, 506] on div at bounding box center [1238, 517] width 215 height 68
click at [1207, 582] on input "Hình thức thanh toán" at bounding box center [1231, 596] width 174 height 29
click at [1177, 613] on div "Tại văn phòng" at bounding box center [1226, 613] width 185 height 21
type input "0"
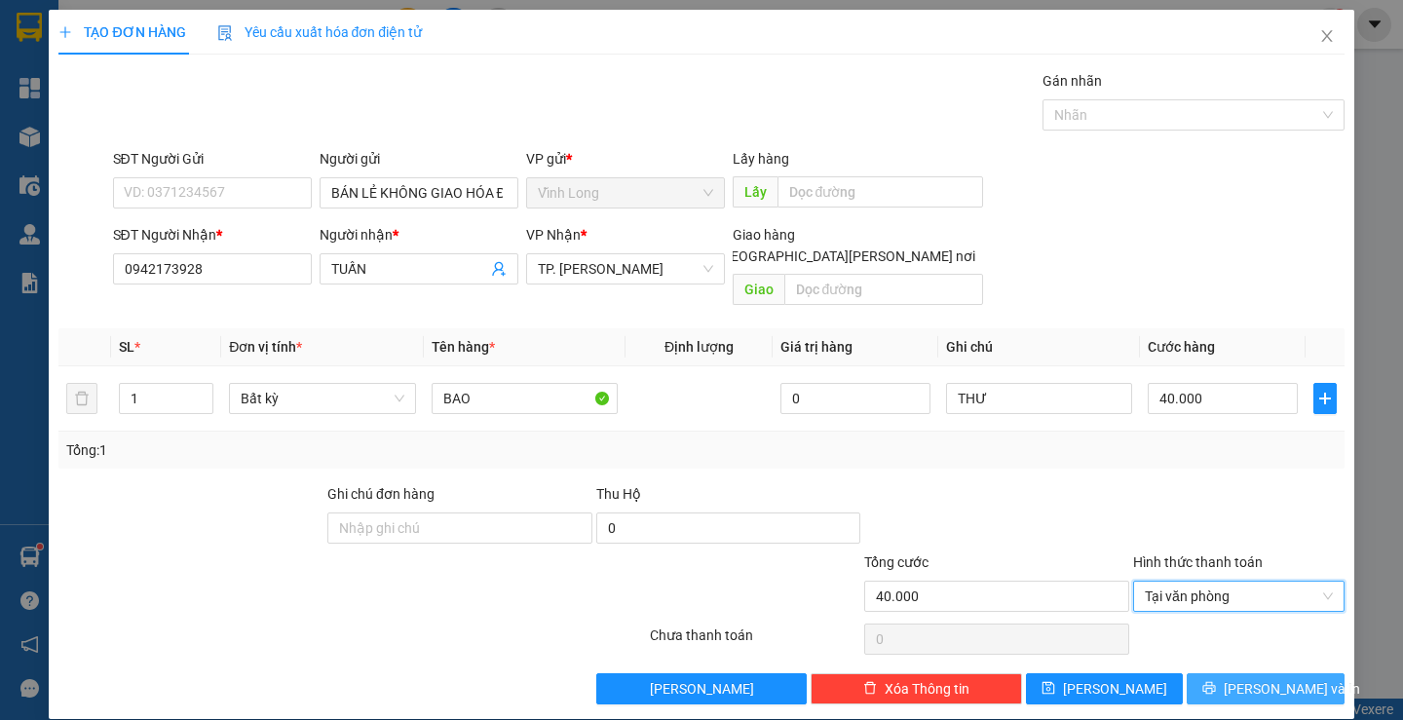
click at [1232, 673] on button "[PERSON_NAME] và In" at bounding box center [1264, 688] width 157 height 31
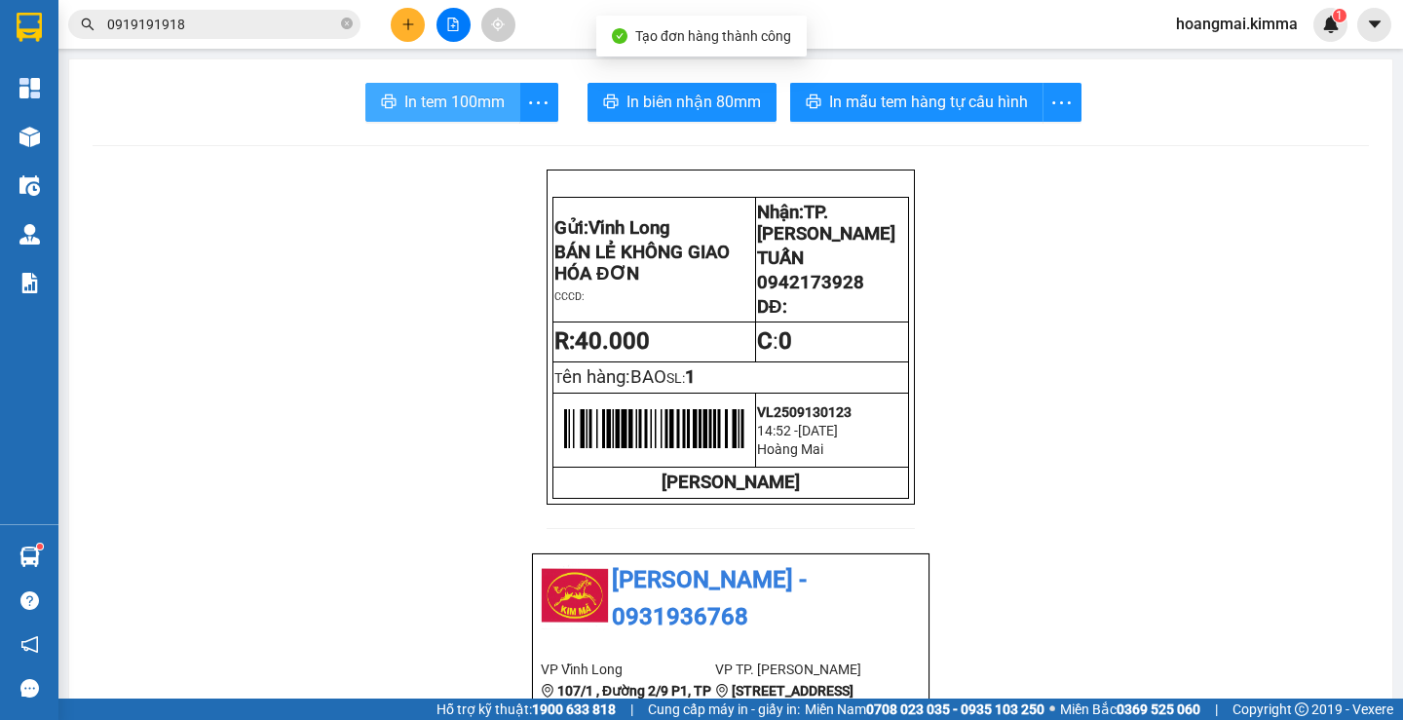
click at [459, 104] on span "In tem 100mm" at bounding box center [454, 102] width 100 height 24
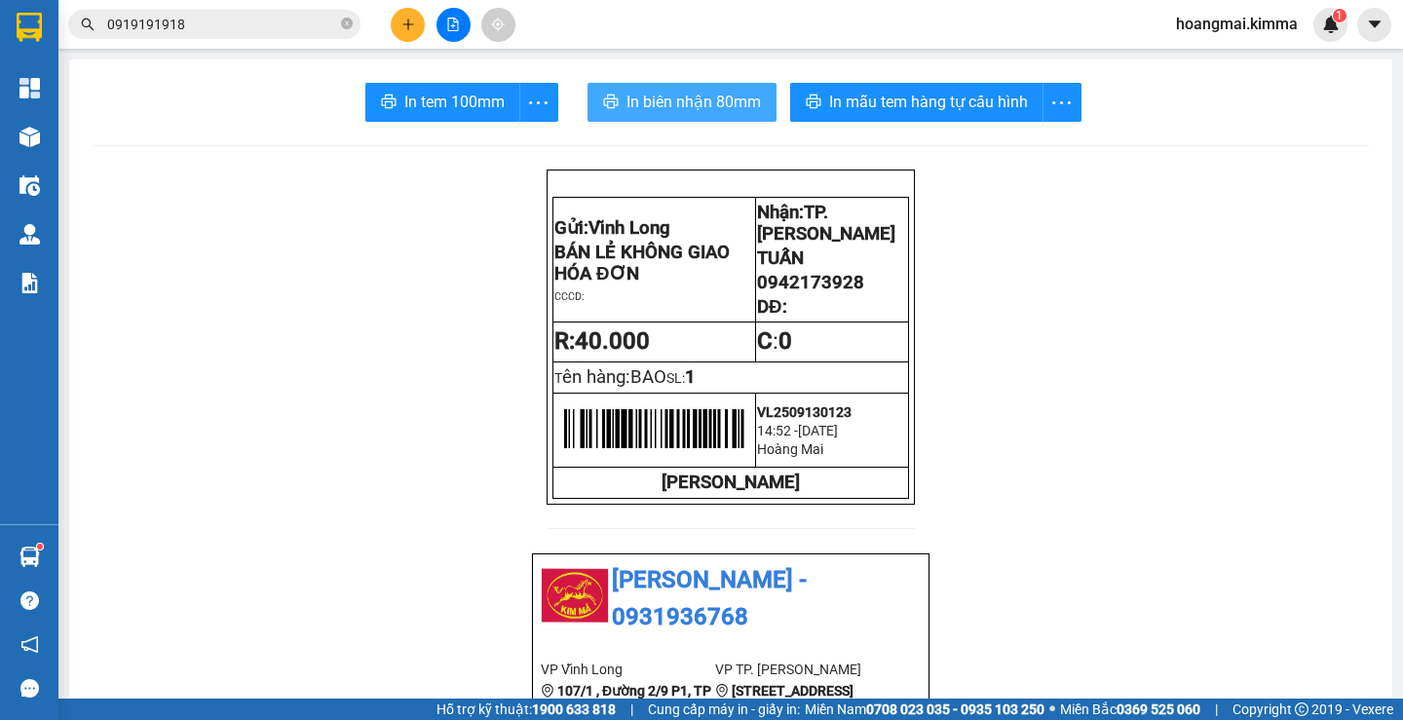
click at [658, 108] on span "In biên nhận 80mm" at bounding box center [693, 102] width 134 height 24
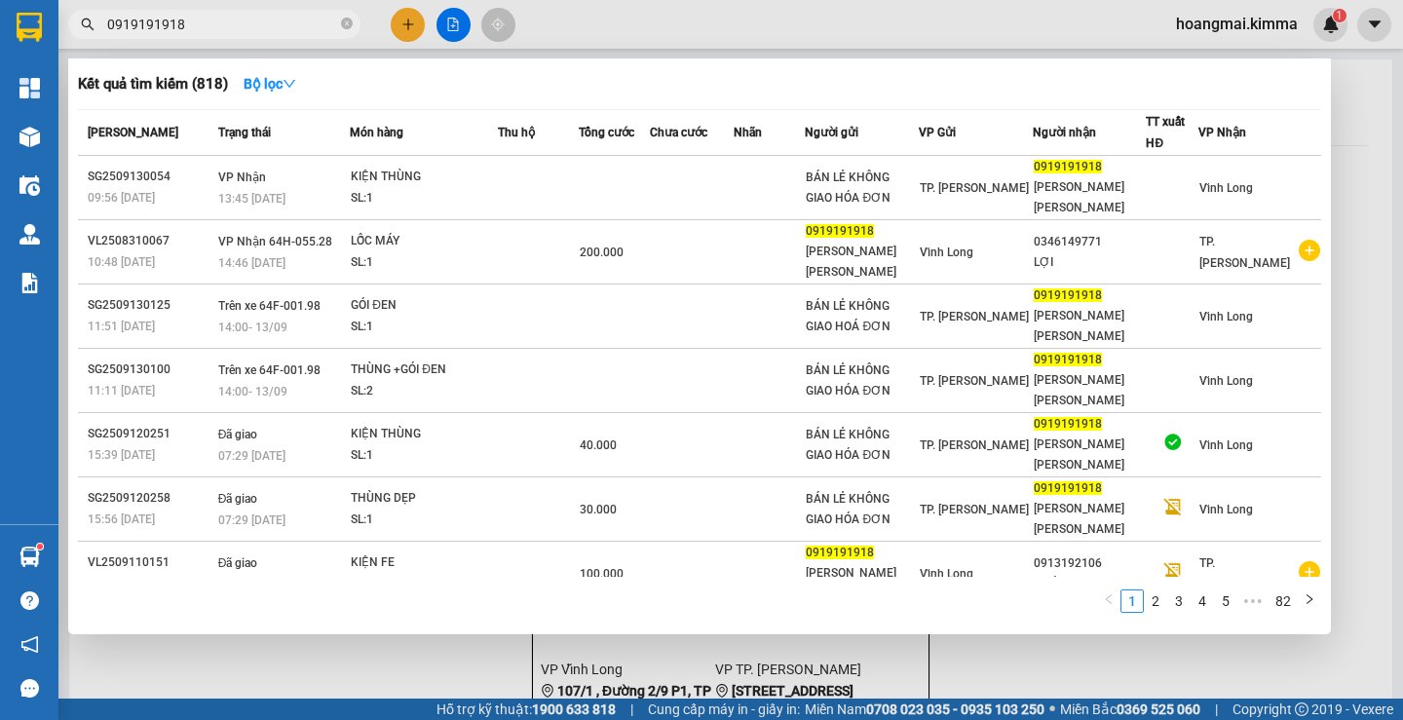
click at [260, 36] on span "0919191918" at bounding box center [214, 24] width 292 height 29
click at [260, 30] on input "0919191918" at bounding box center [222, 24] width 230 height 21
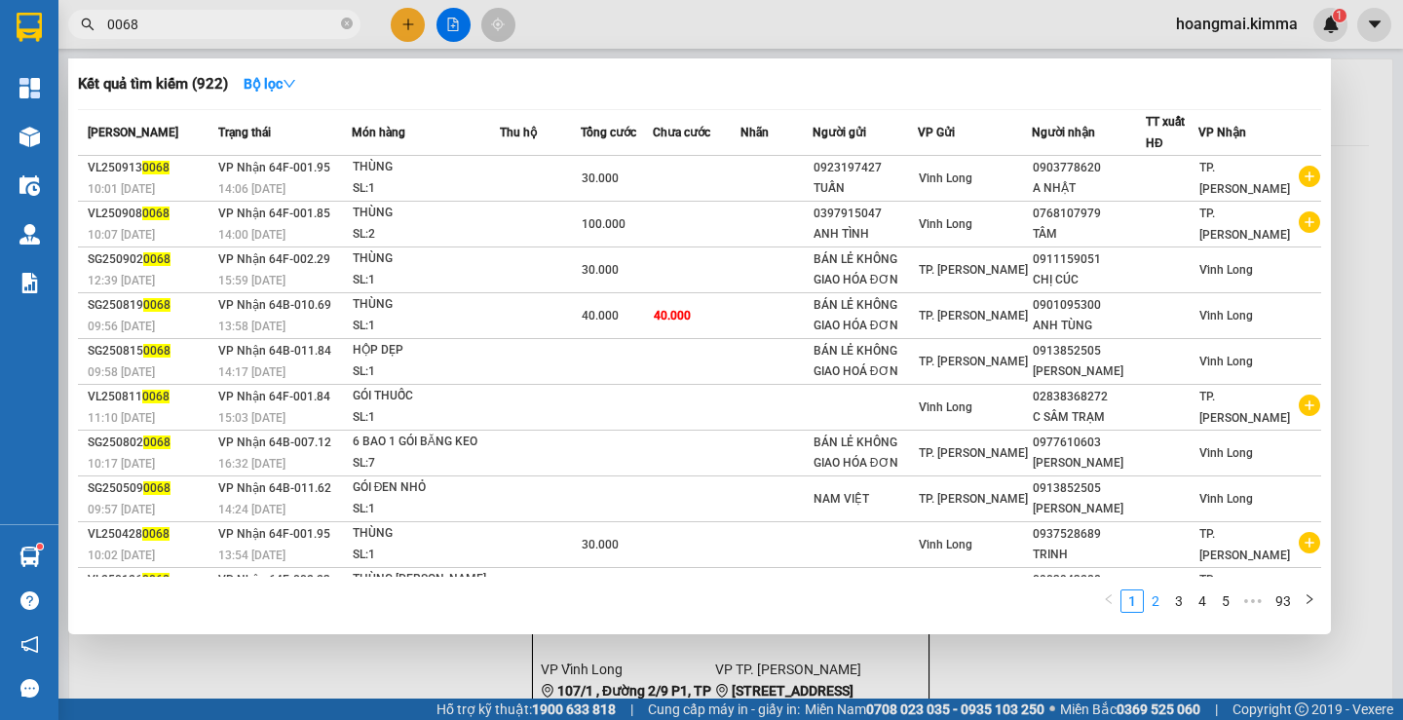
type input "0068"
click at [1153, 600] on link "2" at bounding box center [1154, 600] width 21 height 21
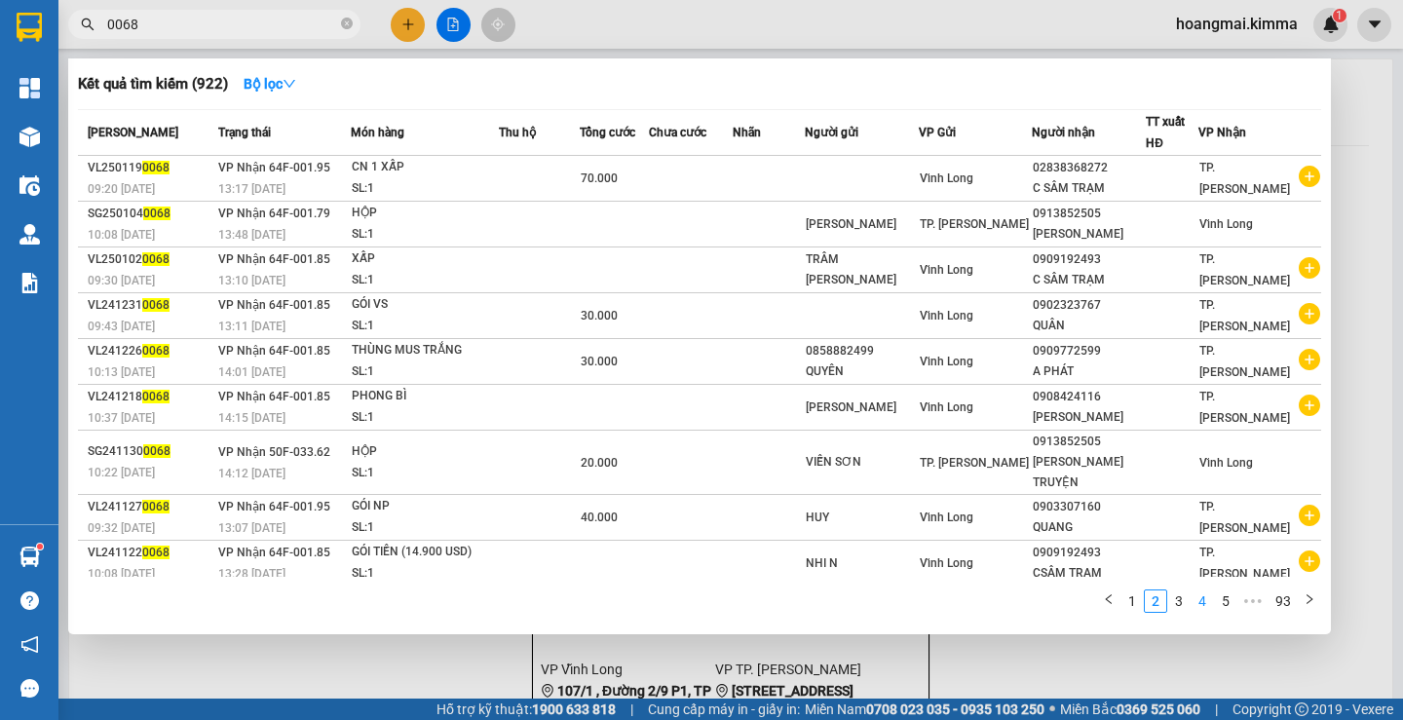
click at [1200, 599] on link "4" at bounding box center [1201, 600] width 21 height 21
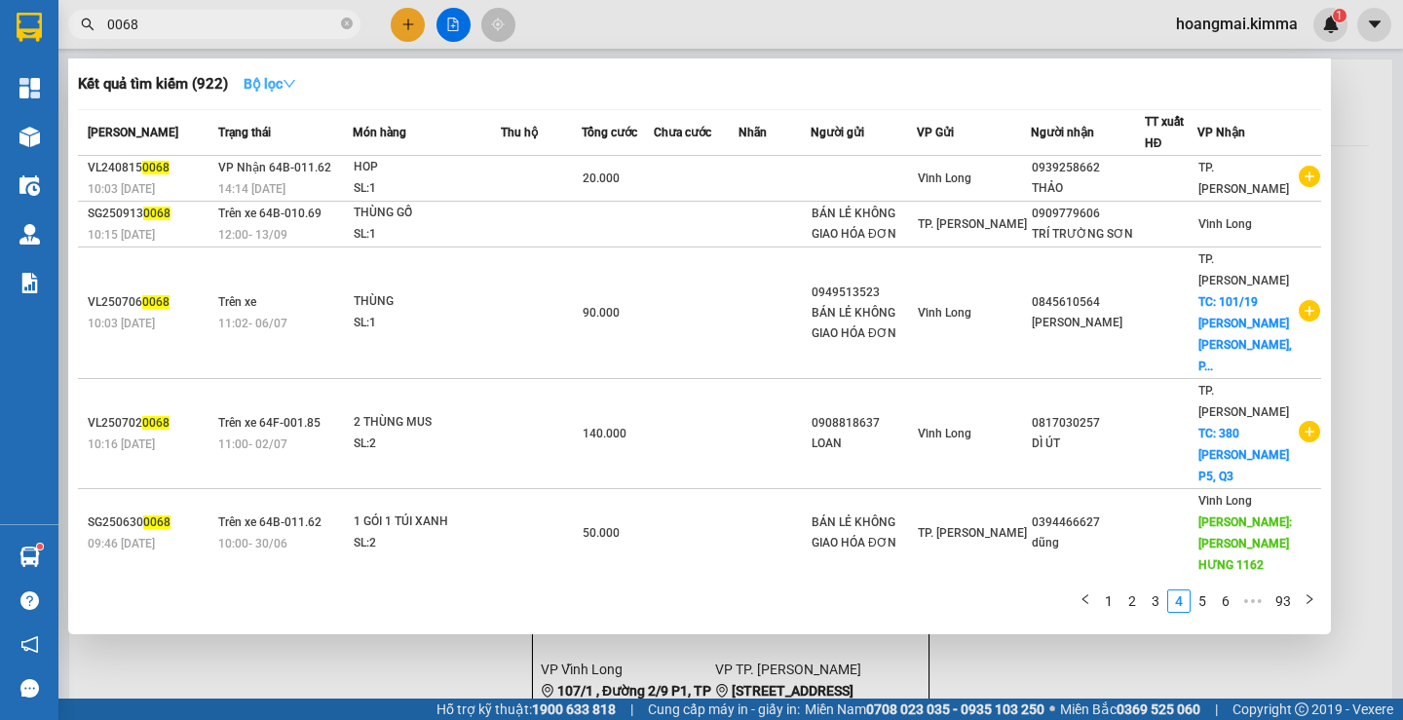
click at [267, 76] on strong "Bộ lọc" at bounding box center [270, 84] width 53 height 16
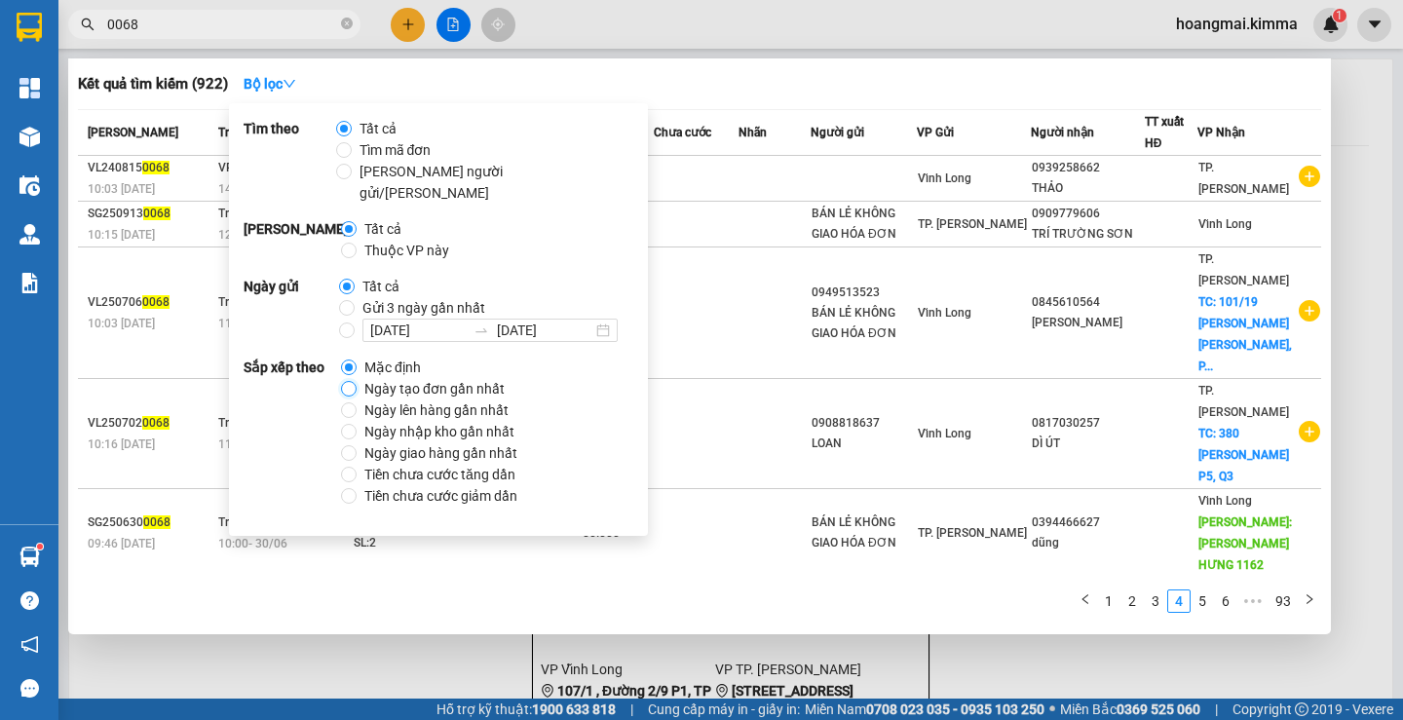
click at [354, 381] on input "Ngày tạo đơn gần nhất" at bounding box center [349, 389] width 16 height 16
radio input "true"
radio input "false"
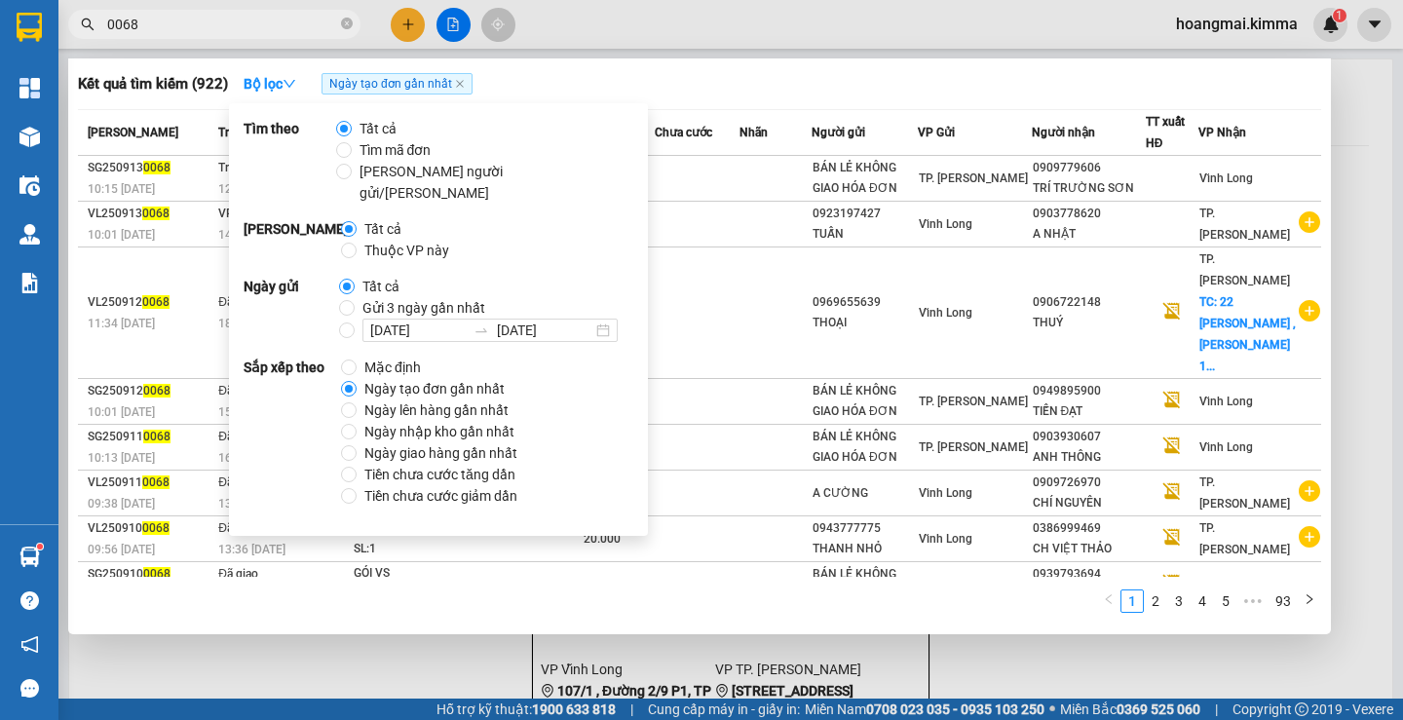
click at [472, 673] on div at bounding box center [701, 360] width 1403 height 720
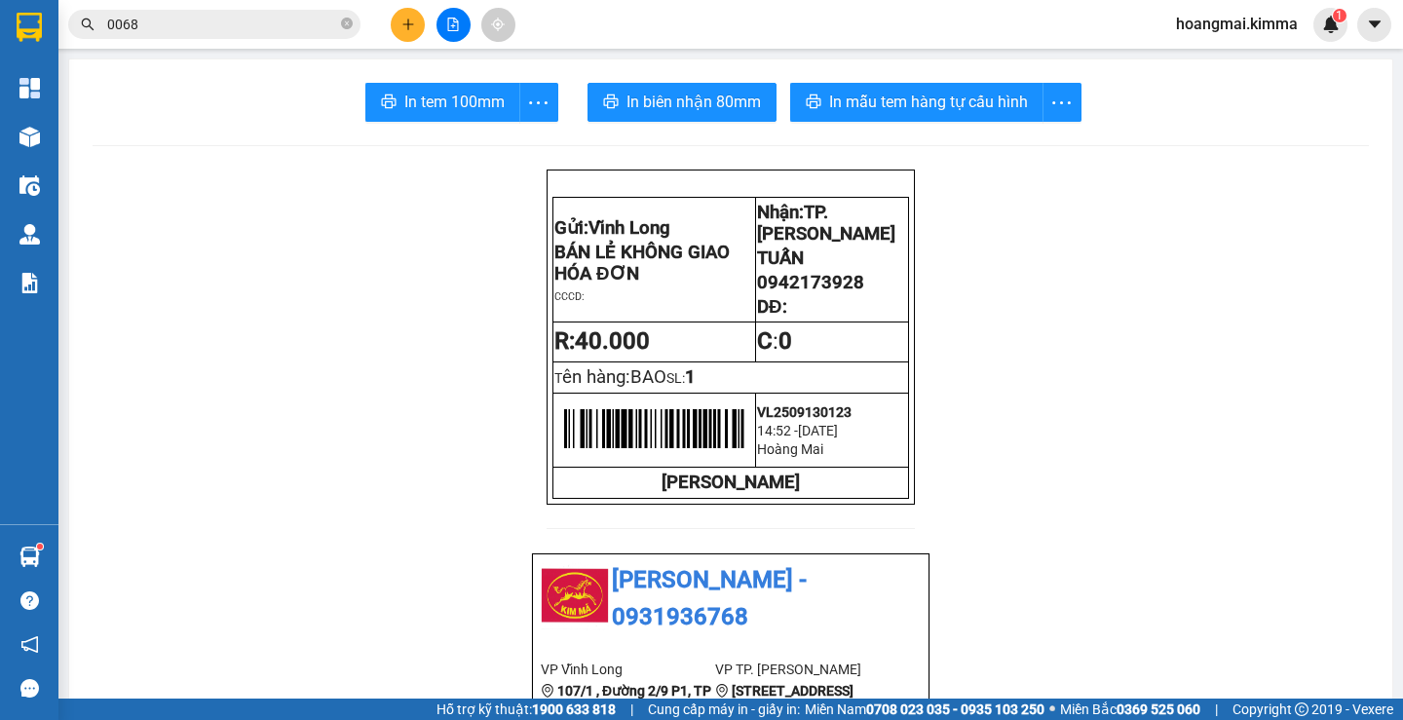
click at [213, 22] on input "0068" at bounding box center [222, 24] width 230 height 21
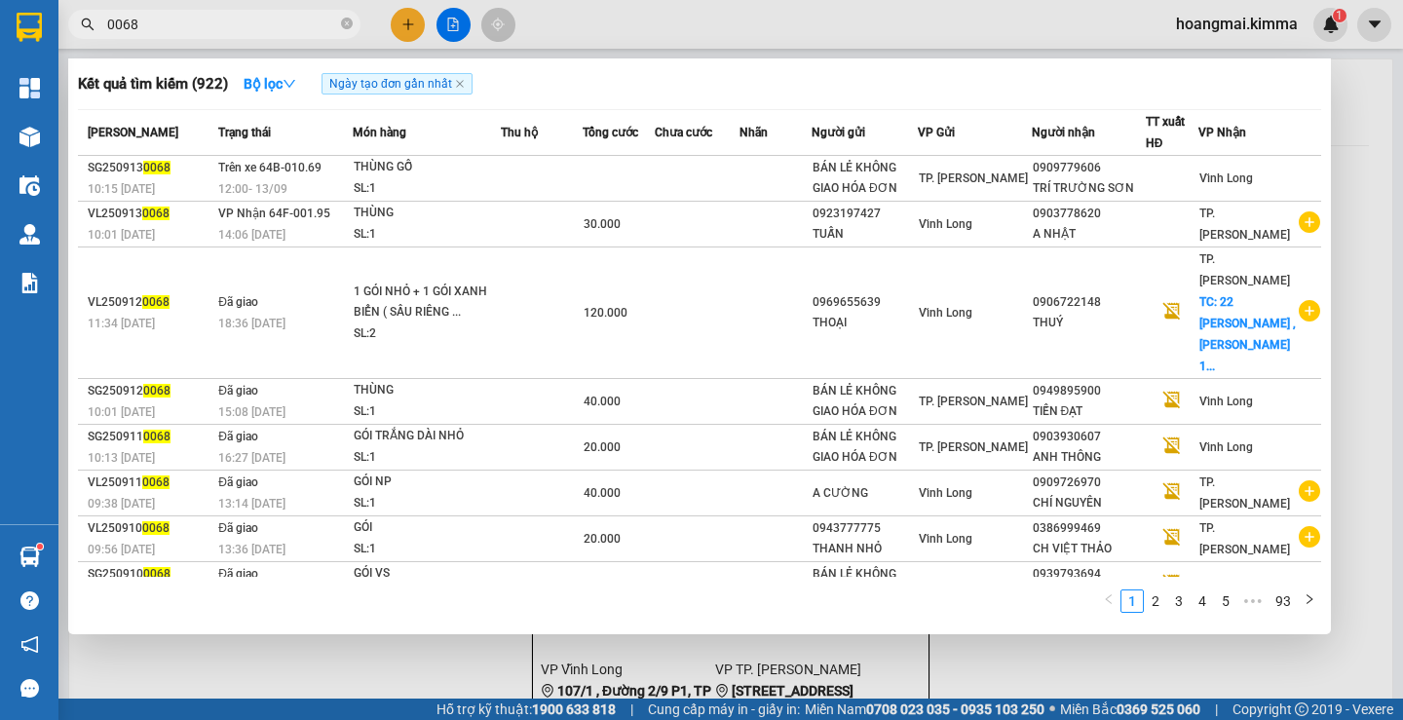
click at [213, 22] on input "0068" at bounding box center [222, 24] width 230 height 21
type input "0068"
click at [598, 78] on div "Kết quả [PERSON_NAME] ( 922 ) Bộ lọc Ngày tạo [PERSON_NAME] nhất" at bounding box center [699, 83] width 1243 height 31
click at [276, 81] on strong "Bộ lọc" at bounding box center [270, 84] width 53 height 16
click at [751, 83] on div "Kết quả [PERSON_NAME] ( 922 ) Bộ lọc Ngày tạo [PERSON_NAME] nhất" at bounding box center [699, 83] width 1243 height 31
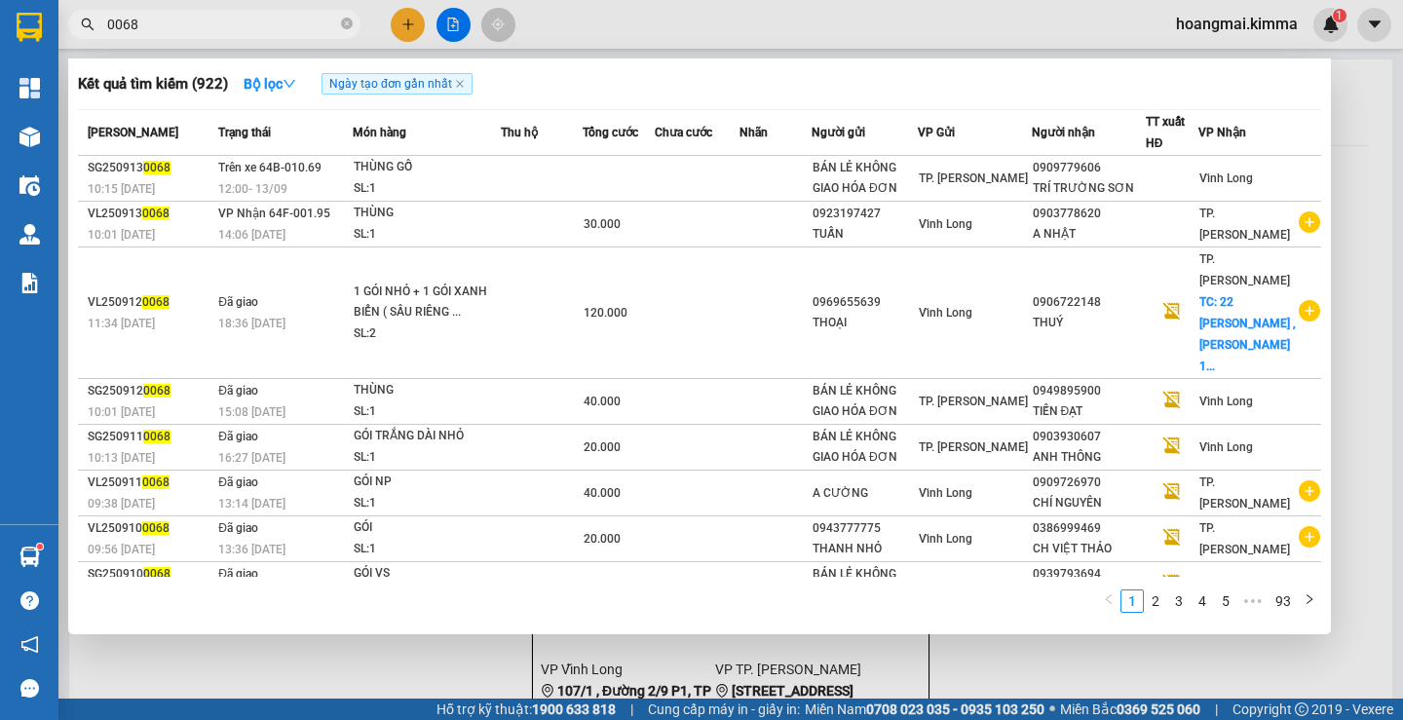
click at [442, 671] on div at bounding box center [701, 360] width 1403 height 720
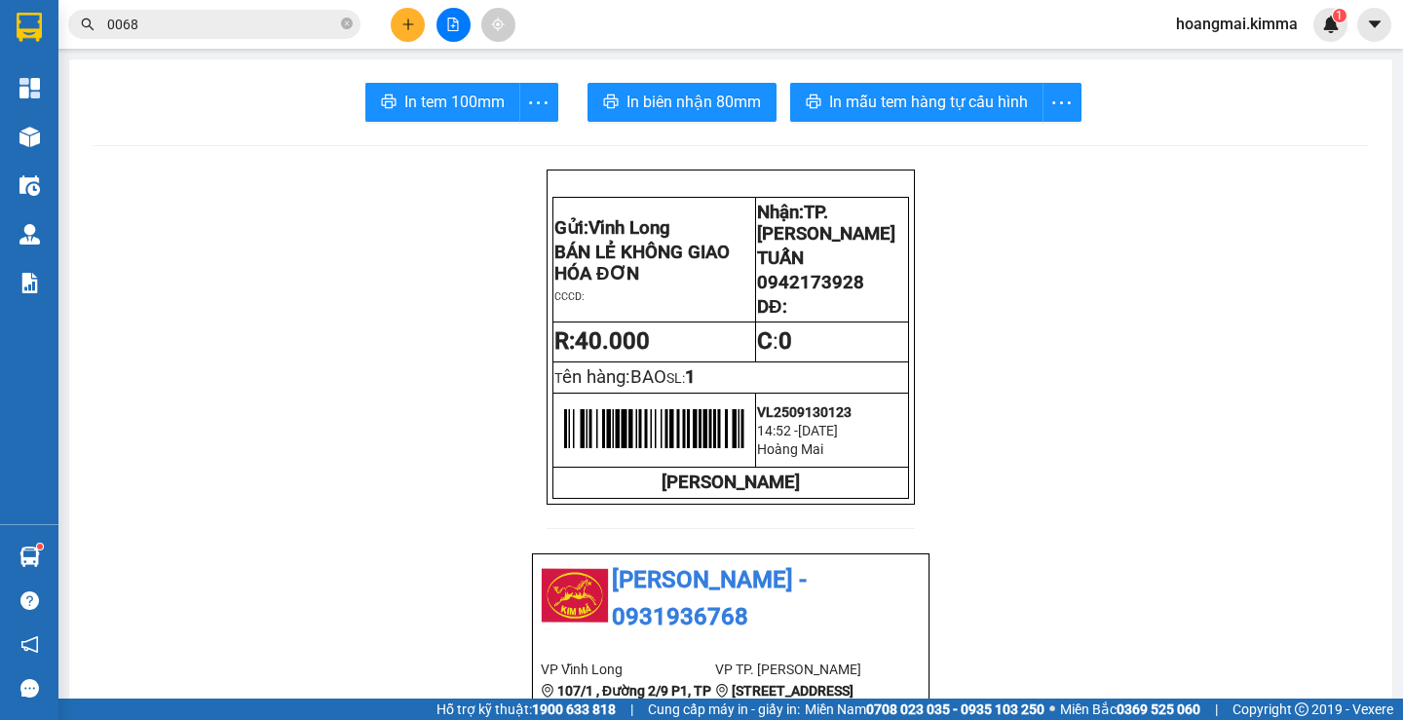
click at [176, 29] on input "0068" at bounding box center [222, 24] width 230 height 21
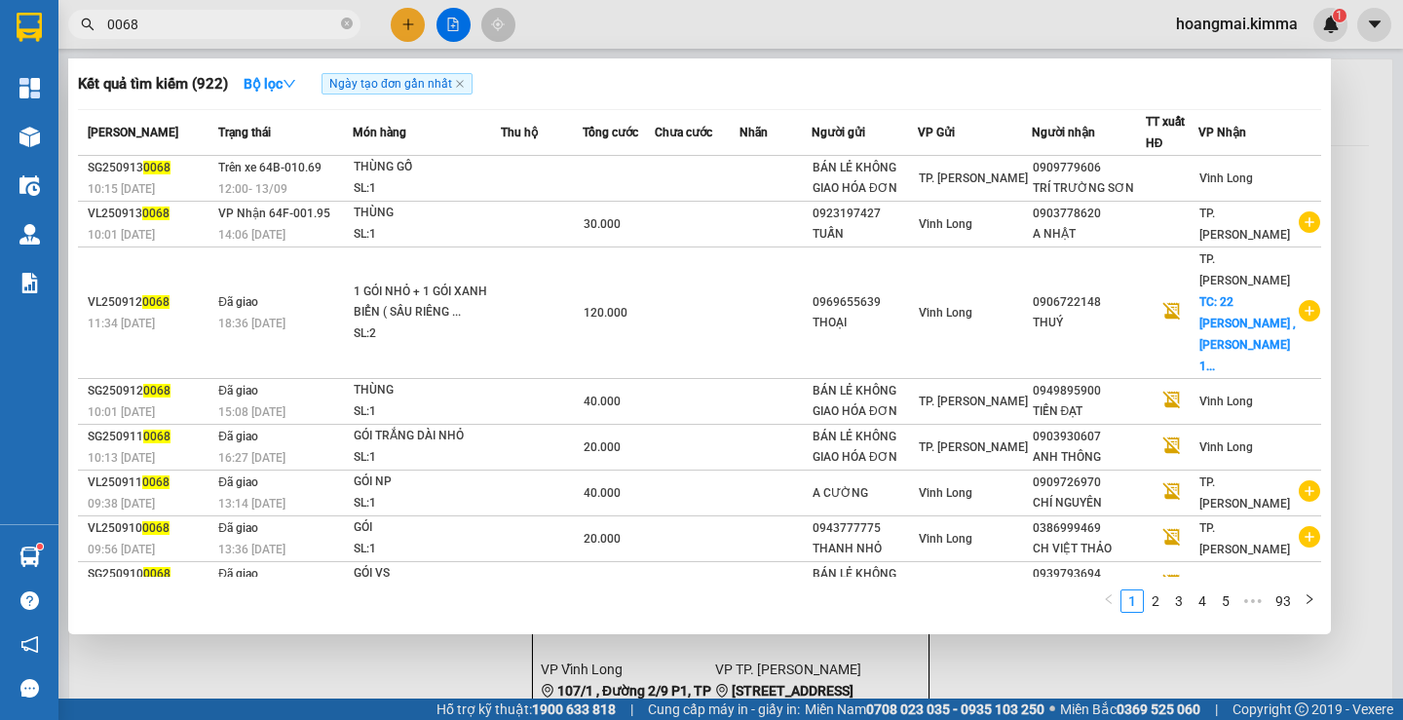
click at [406, 22] on div at bounding box center [701, 360] width 1403 height 720
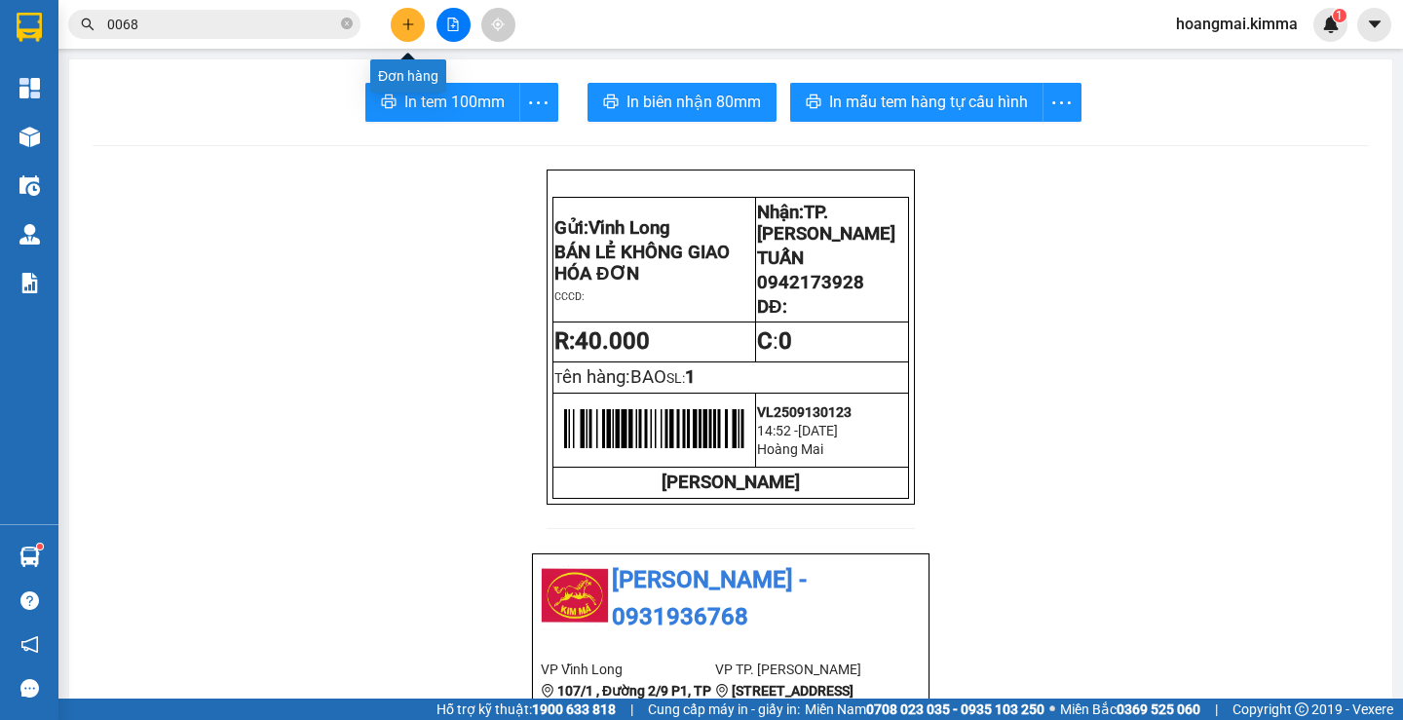
click at [411, 25] on icon "plus" at bounding box center [408, 25] width 14 height 14
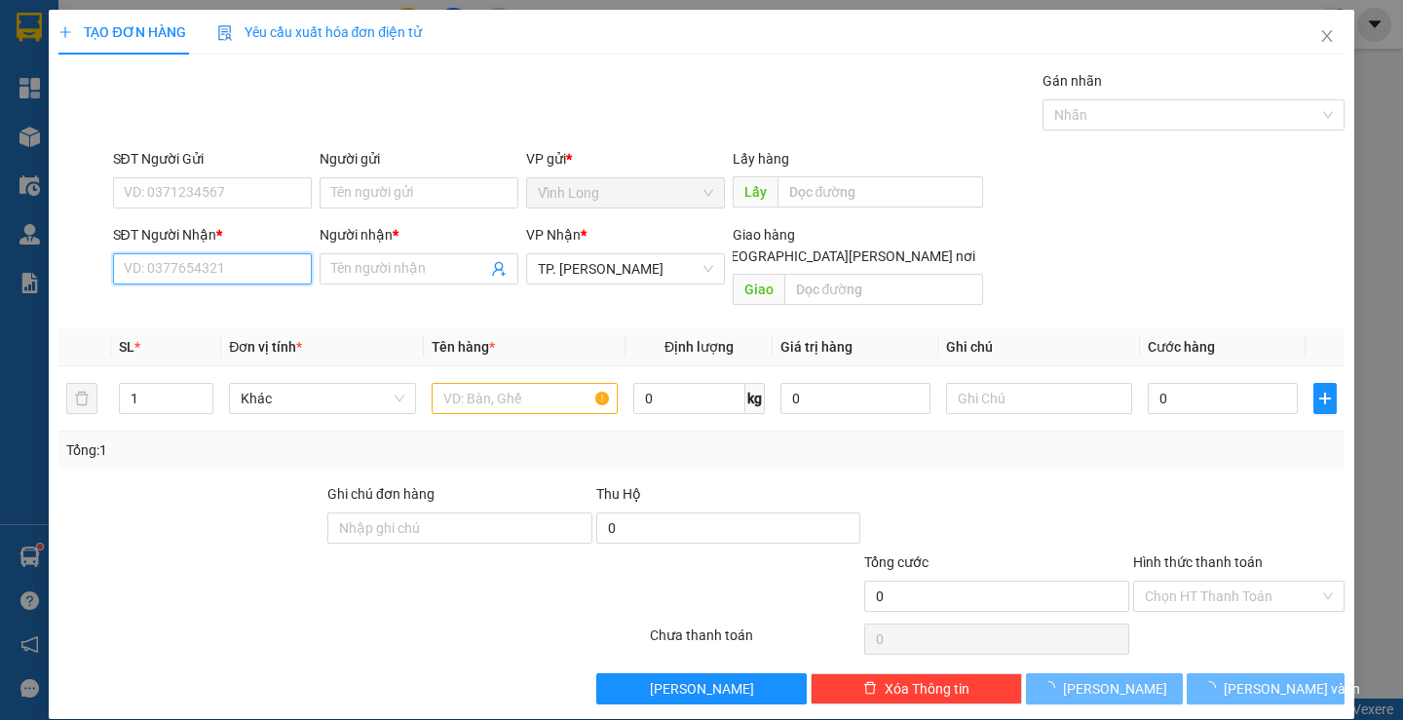
click at [251, 273] on input "SĐT Người Nhận *" at bounding box center [212, 268] width 199 height 31
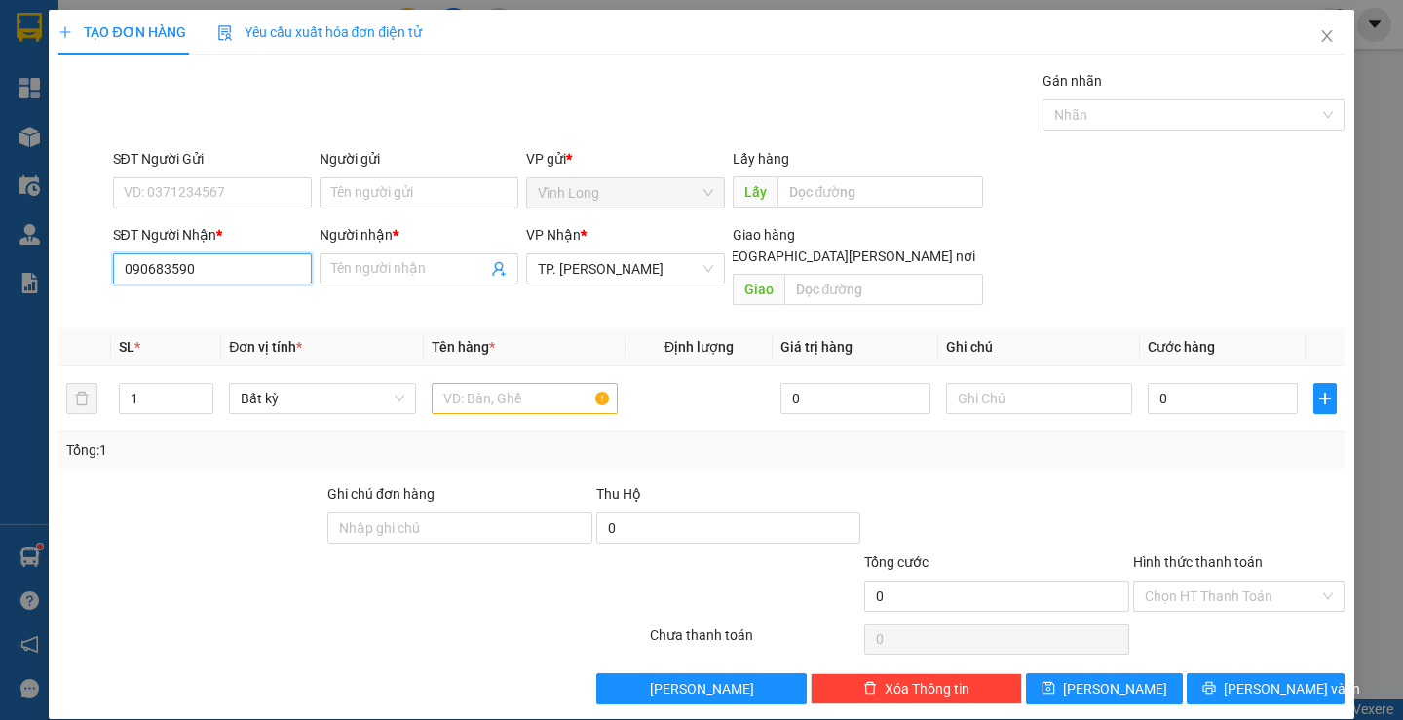
type input "0906835908"
click at [225, 304] on div "0906835908 - LABO [PERSON_NAME]" at bounding box center [238, 307] width 230 height 21
type input "LABO [PERSON_NAME]"
type input "0906835908"
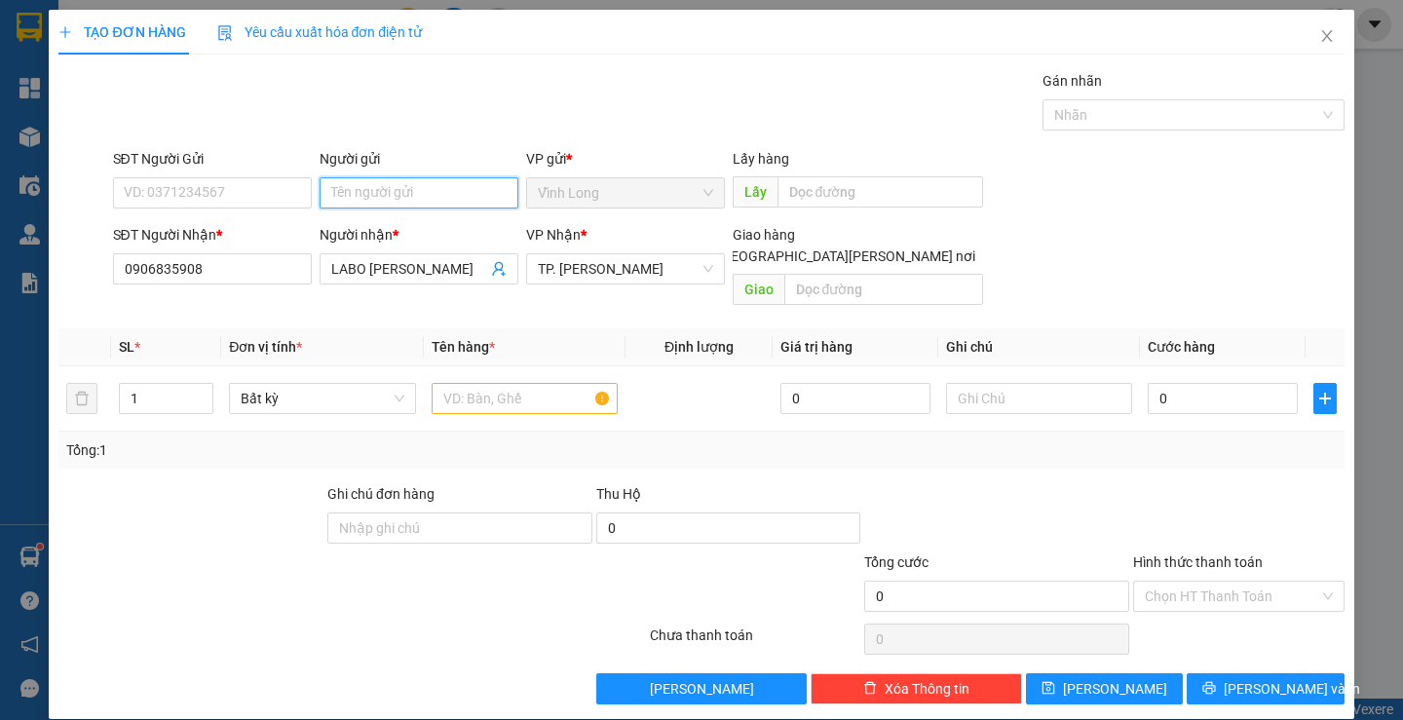
click at [428, 189] on input "Người gửi" at bounding box center [418, 192] width 199 height 31
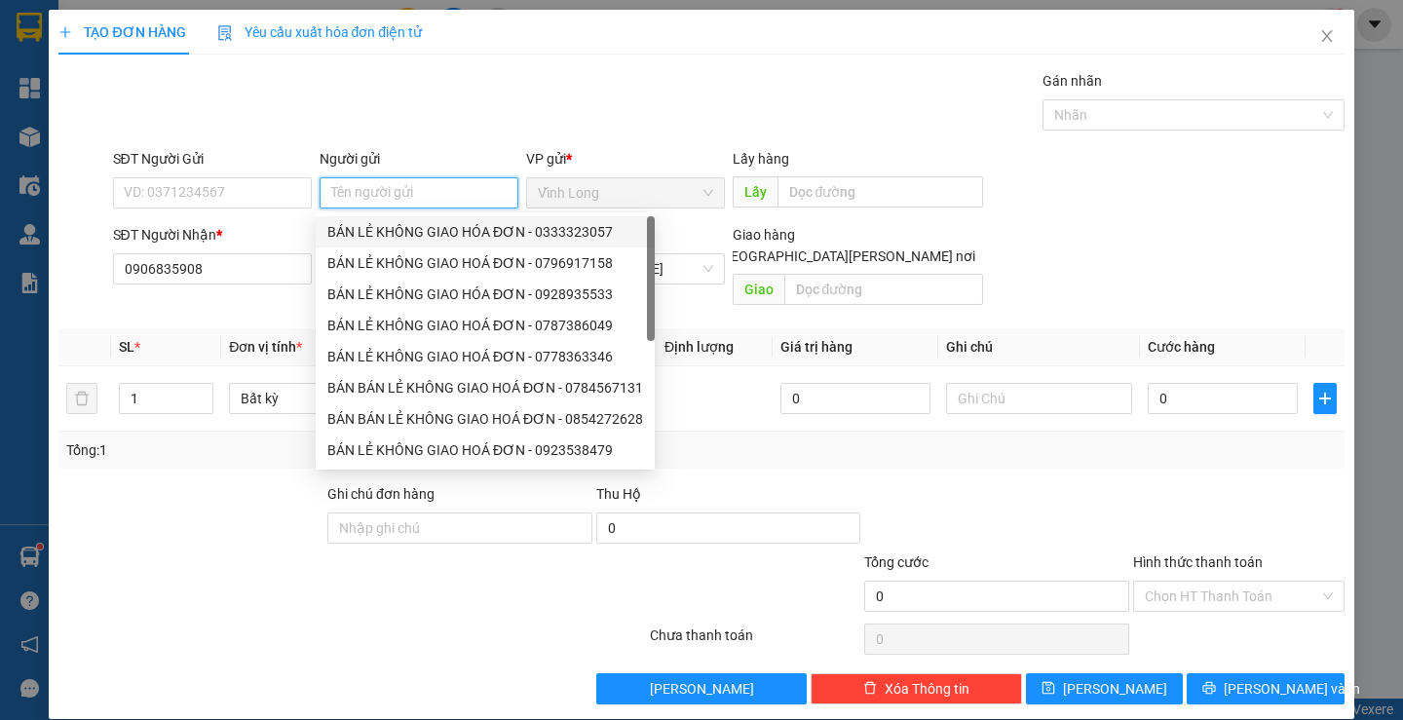
drag, startPoint x: 418, startPoint y: 231, endPoint x: 276, endPoint y: 226, distance: 142.3
click at [417, 230] on div "BÁN LẺ KHÔNG GIAO HÓA ĐƠN - 0333323057" at bounding box center [485, 231] width 316 height 21
type input "0333323057"
type input "BÁN LẺ KHÔNG GIAO HÓA ĐƠN"
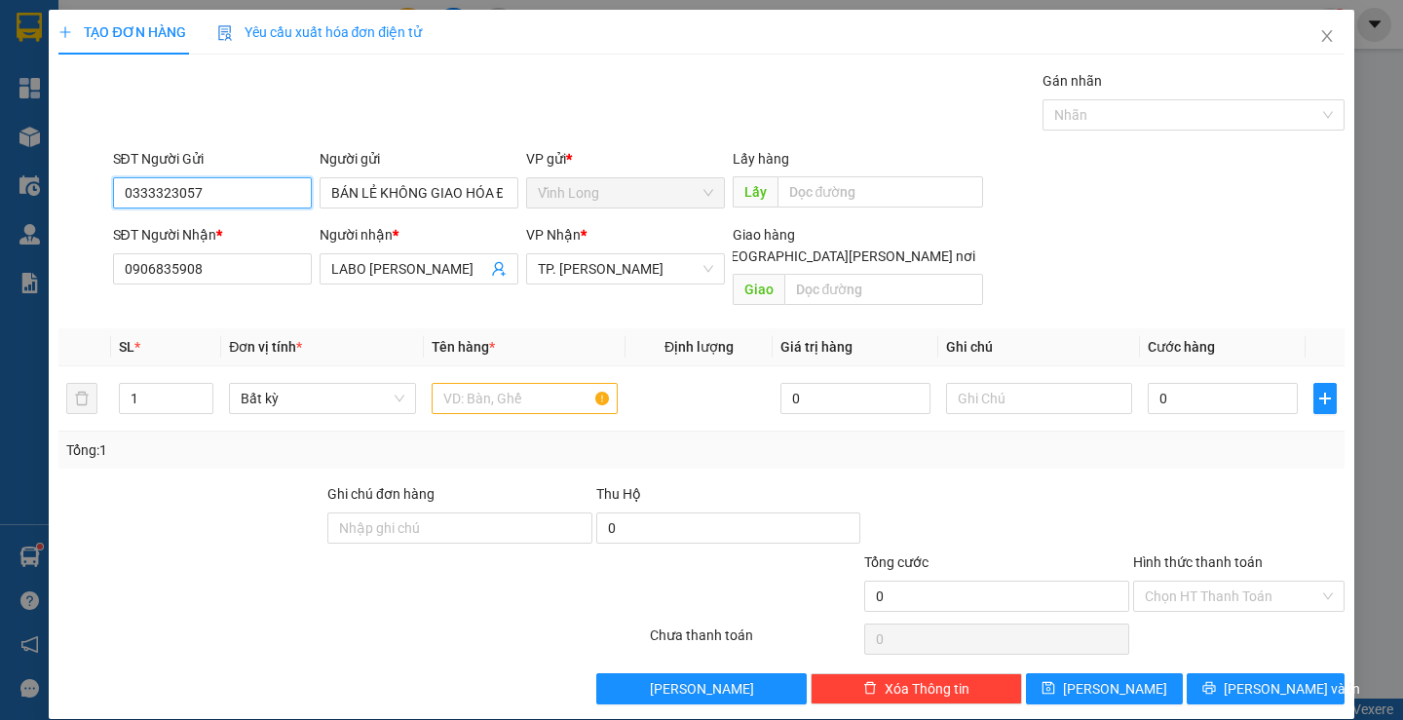
click at [230, 194] on input "0333323057" at bounding box center [212, 192] width 199 height 31
click at [496, 383] on input "text" at bounding box center [524, 398] width 186 height 31
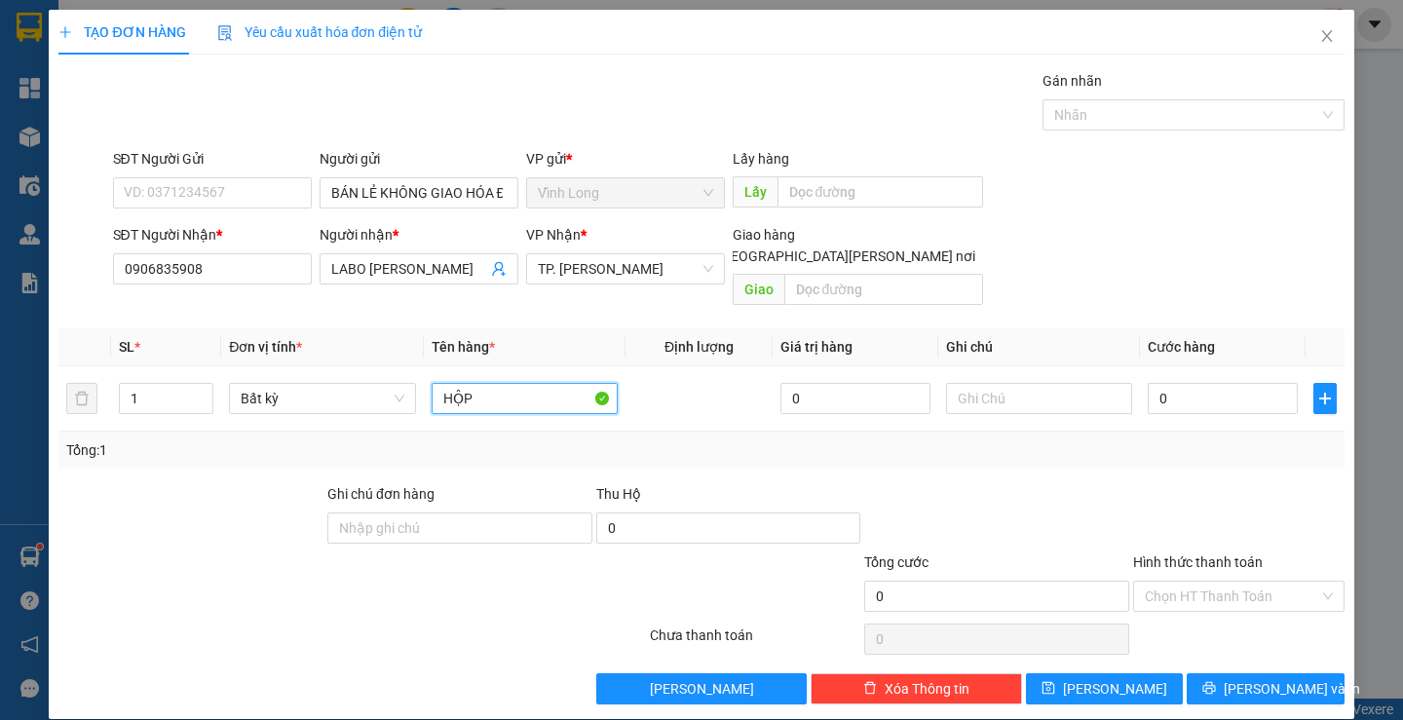
type input "HỘP"
type input "THƯ"
type input "2"
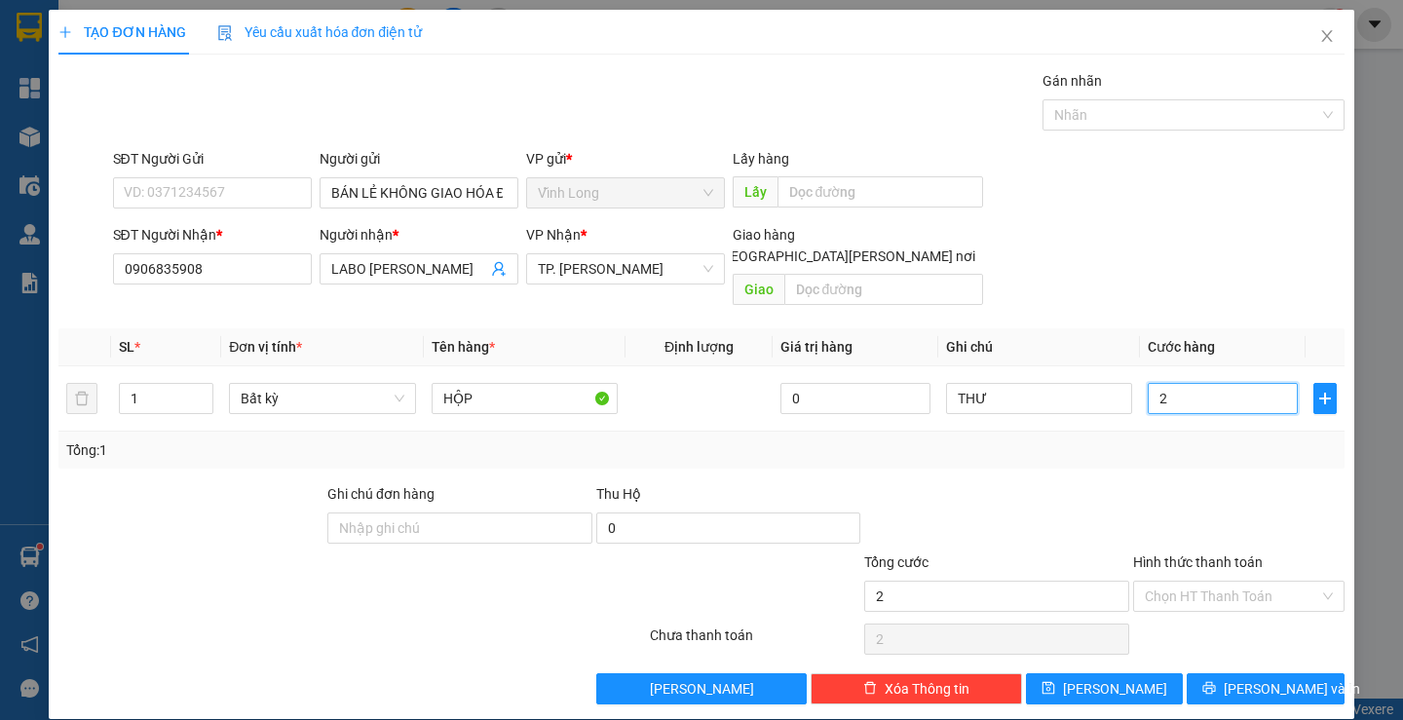
type input "20"
type input "20.000"
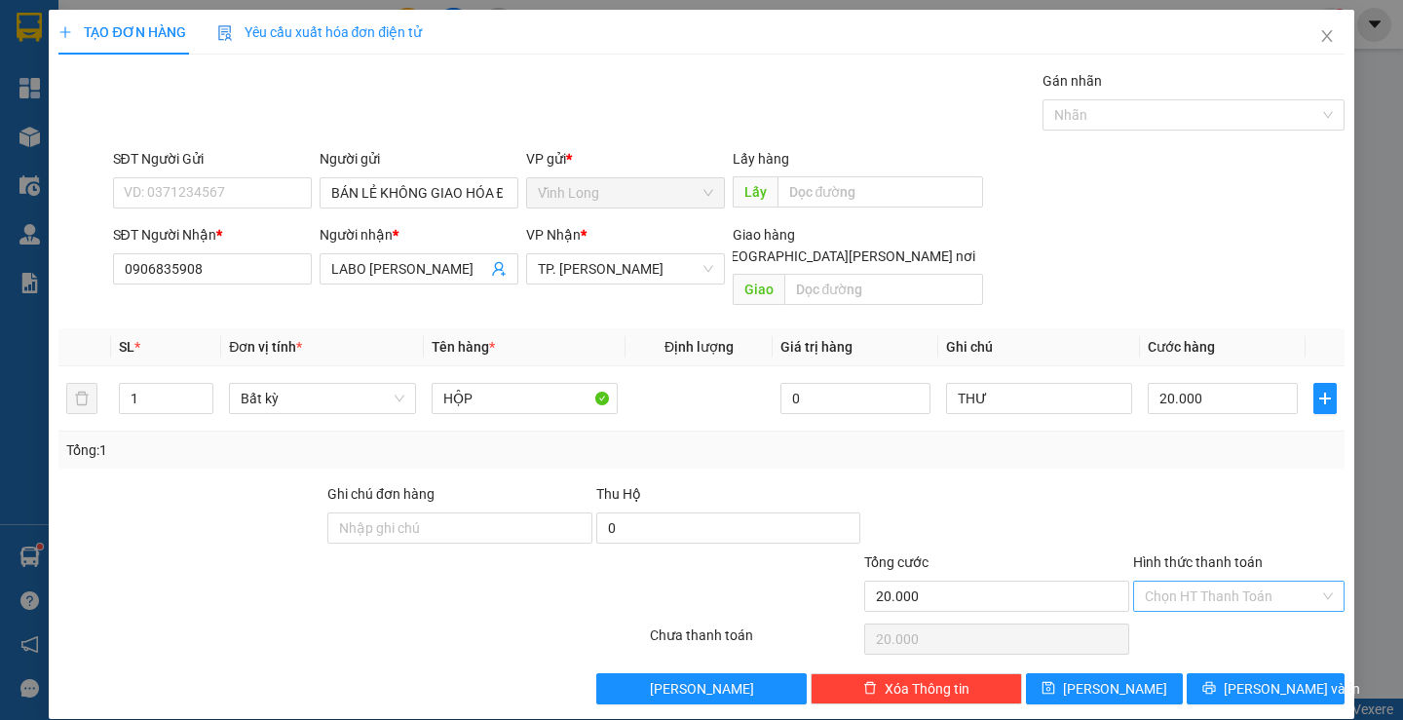
click at [1230, 582] on input "Hình thức thanh toán" at bounding box center [1231, 596] width 174 height 29
click at [1218, 611] on div "Tại văn phòng" at bounding box center [1226, 613] width 185 height 21
type input "0"
click at [1252, 678] on span "[PERSON_NAME] và In" at bounding box center [1291, 688] width 136 height 21
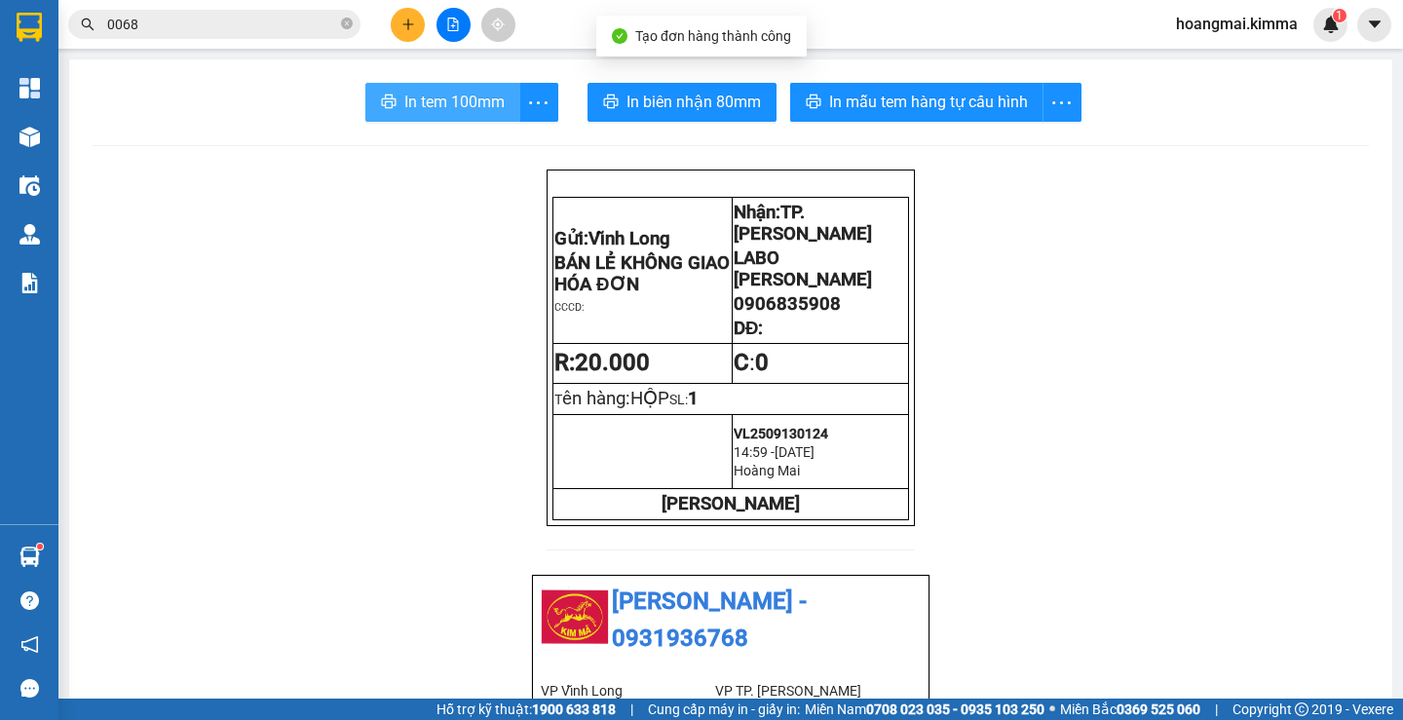
click at [420, 105] on span "In tem 100mm" at bounding box center [454, 102] width 100 height 24
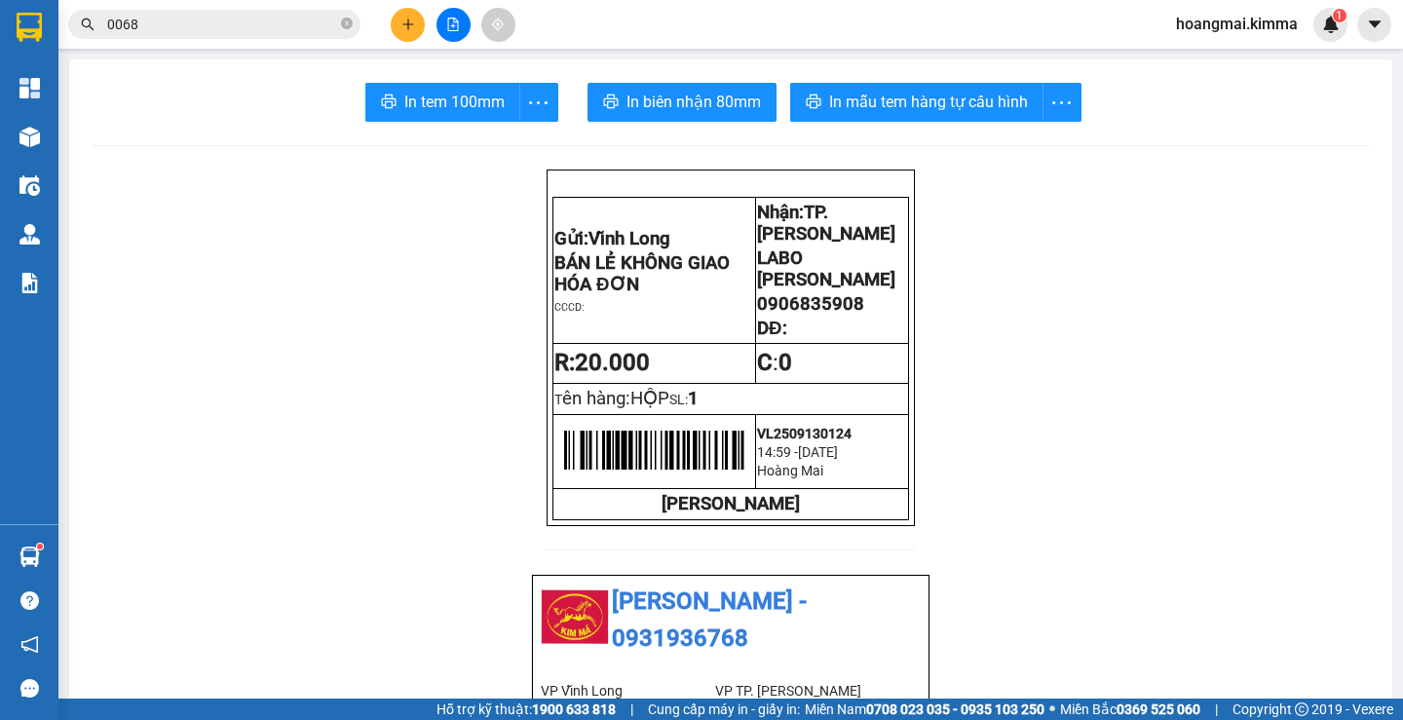
click at [230, 22] on input "0068" at bounding box center [222, 24] width 230 height 21
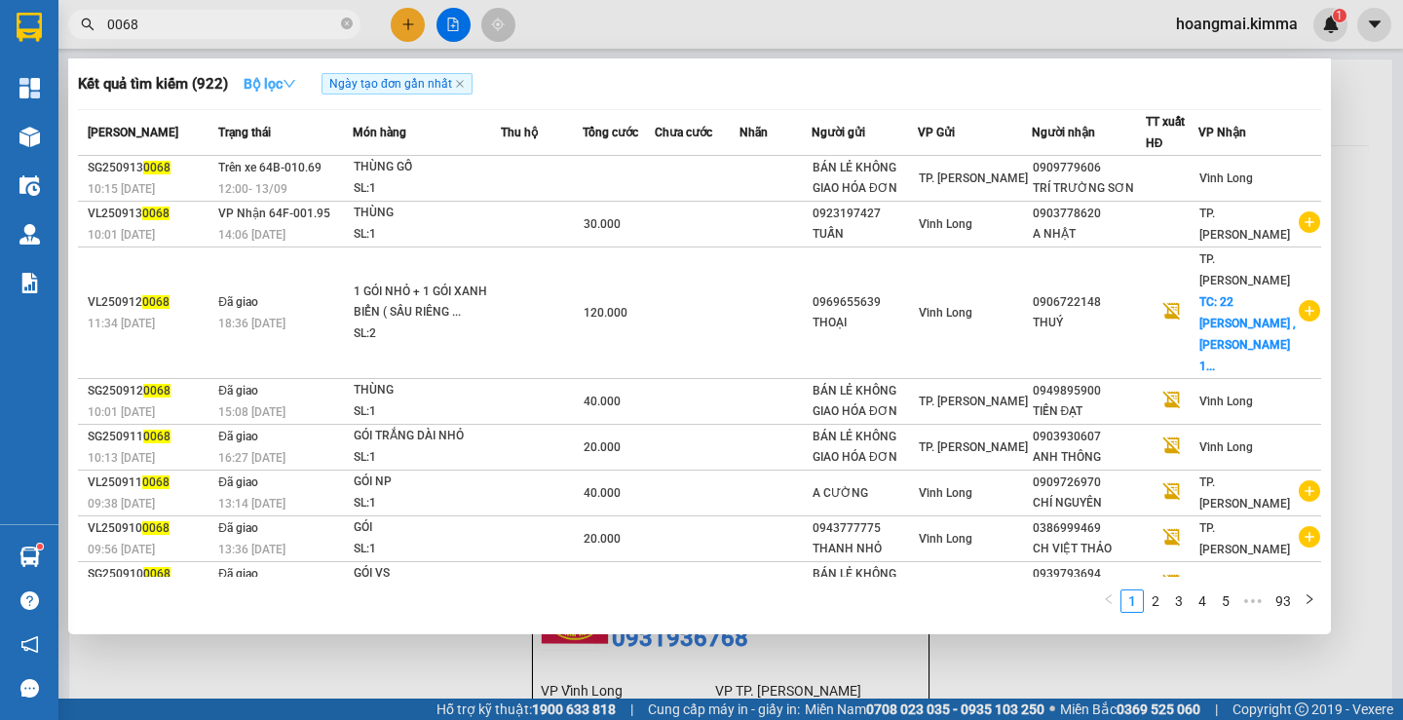
click at [292, 83] on icon "down" at bounding box center [289, 84] width 12 height 8
click at [692, 89] on div "Kết quả [PERSON_NAME] ( 922 ) Bộ lọc Ngày tạo [PERSON_NAME] nhất" at bounding box center [699, 83] width 1243 height 31
